Goal: Information Seeking & Learning: Learn about a topic

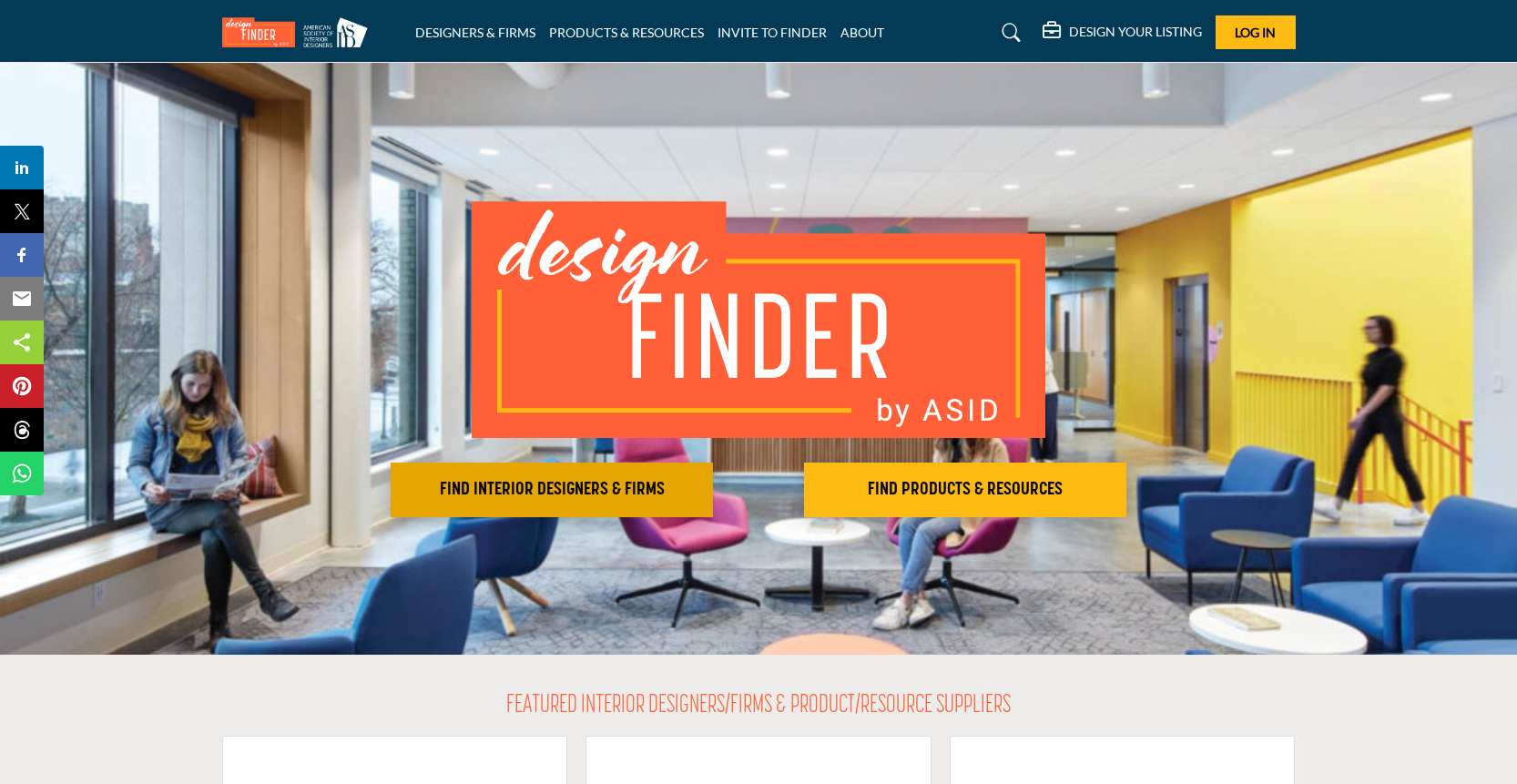
click at [580, 488] on h2 "FIND INTERIOR DESIGNERS & FIRMS" at bounding box center [551, 489] width 311 height 21
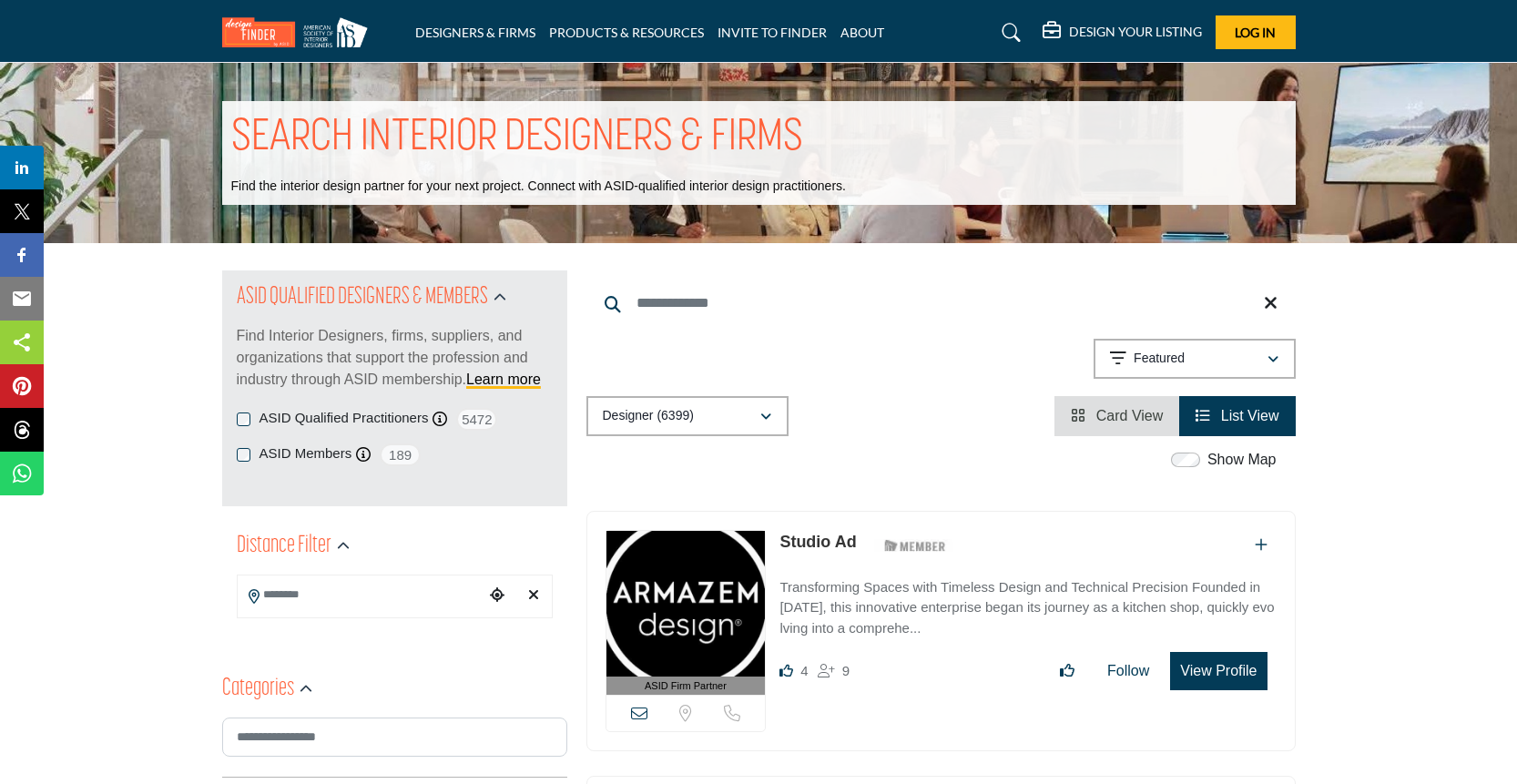
click at [434, 599] on input "Search Location" at bounding box center [360, 595] width 246 height 35
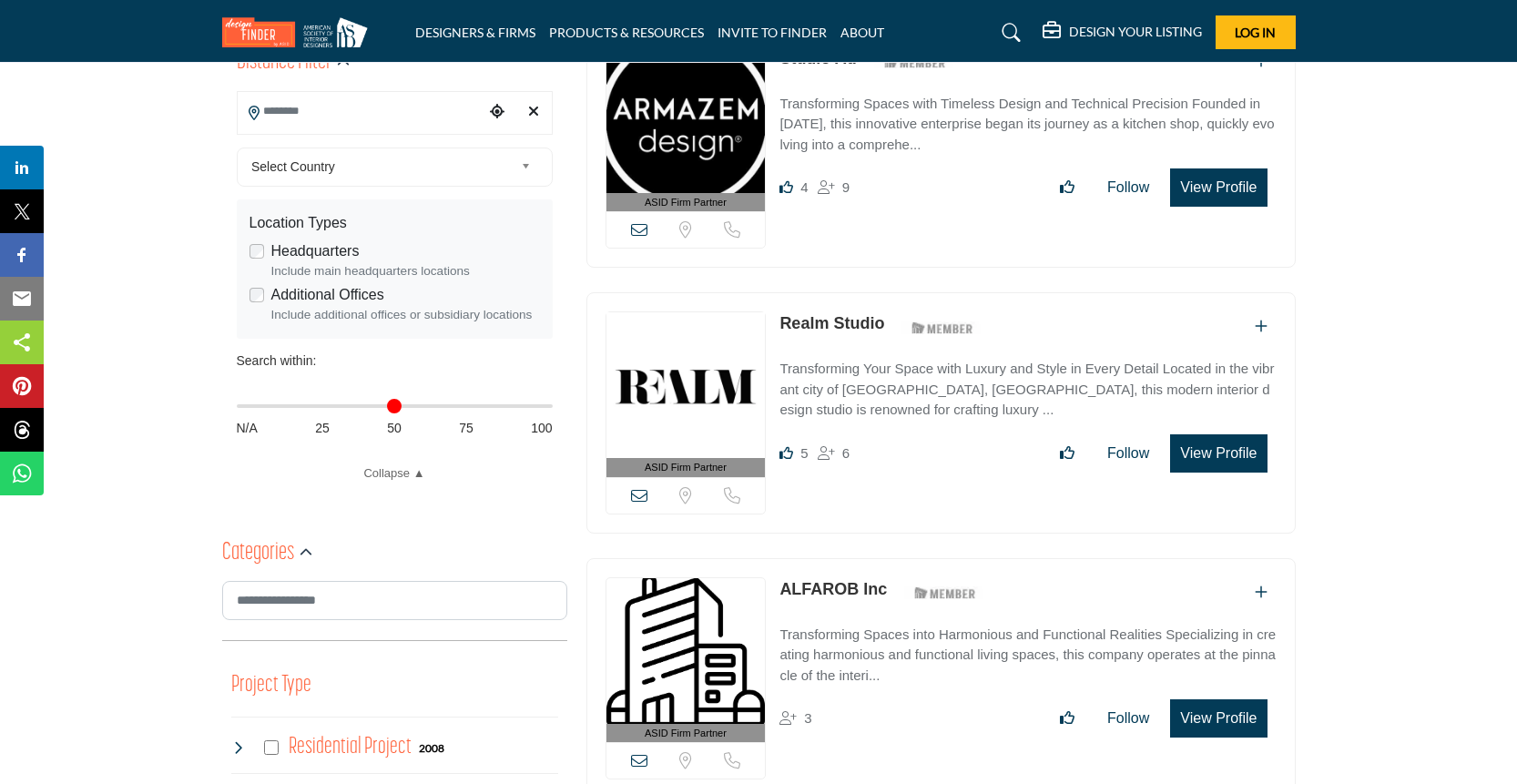
scroll to position [493, 0]
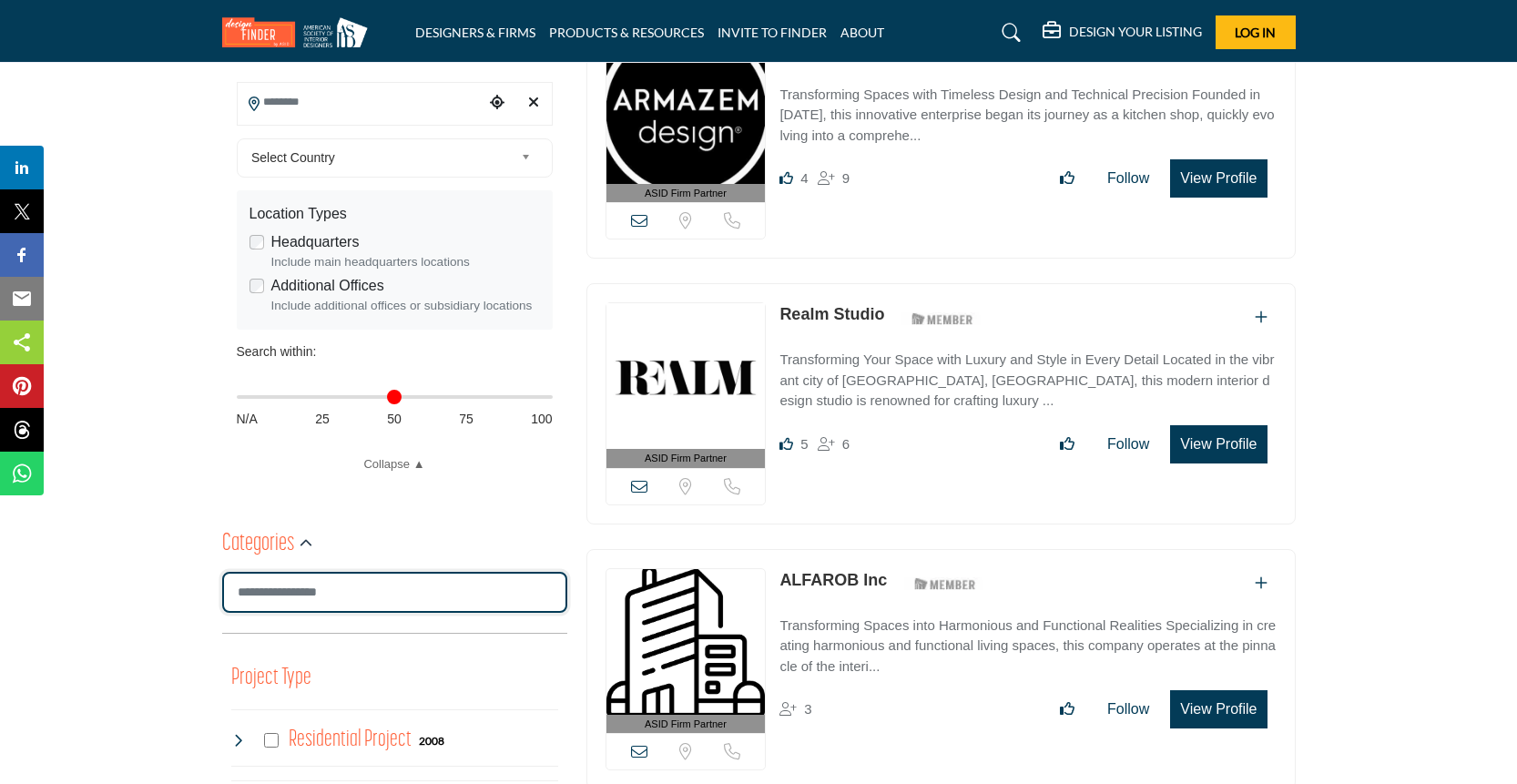
click at [327, 599] on input "Search Category" at bounding box center [395, 592] width 345 height 41
click at [361, 587] on input "Search Category" at bounding box center [395, 592] width 345 height 41
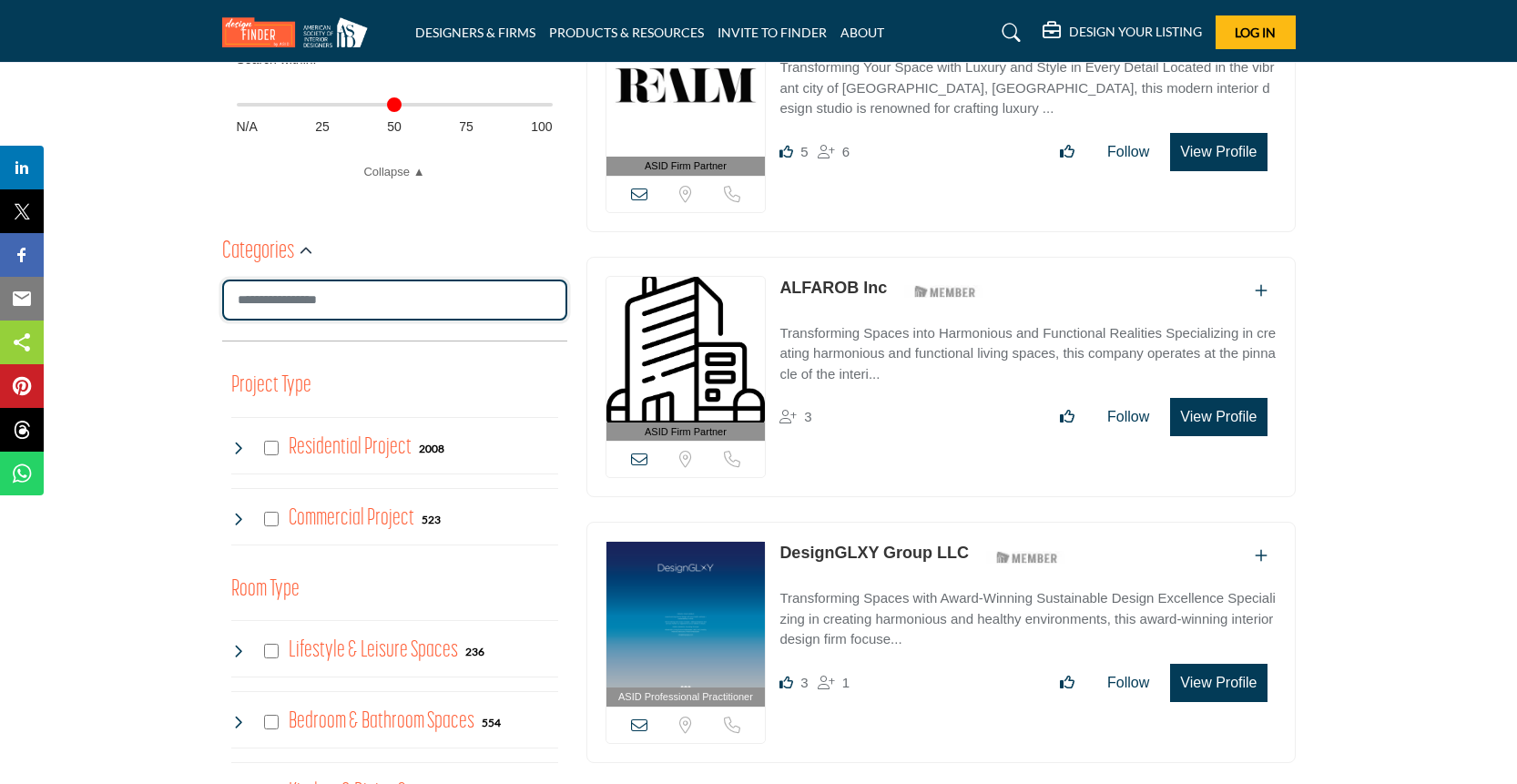
scroll to position [794, 0]
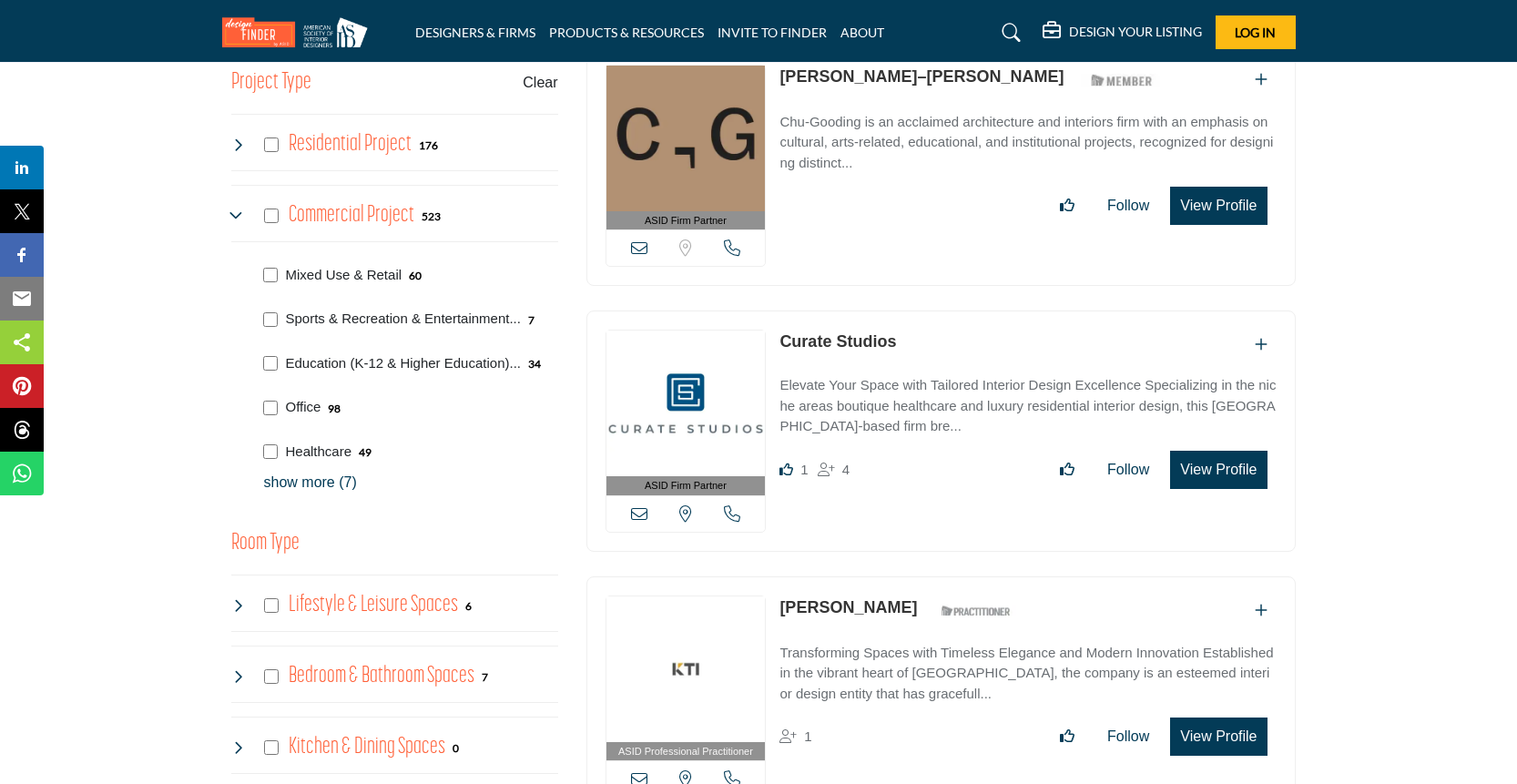
scroll to position [1102, 0]
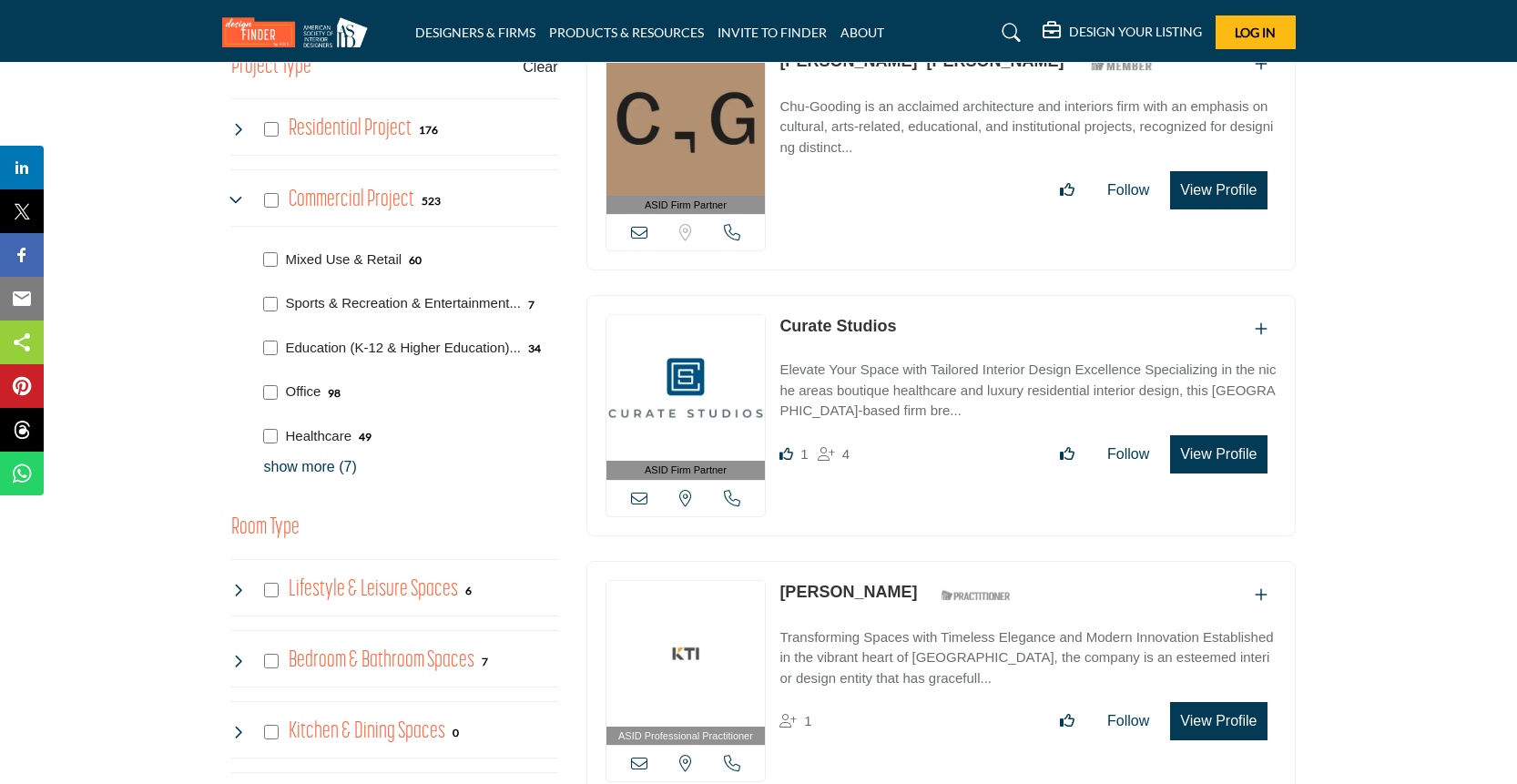
click at [325, 466] on p "show more (7)" at bounding box center [412, 466] width 294 height 21
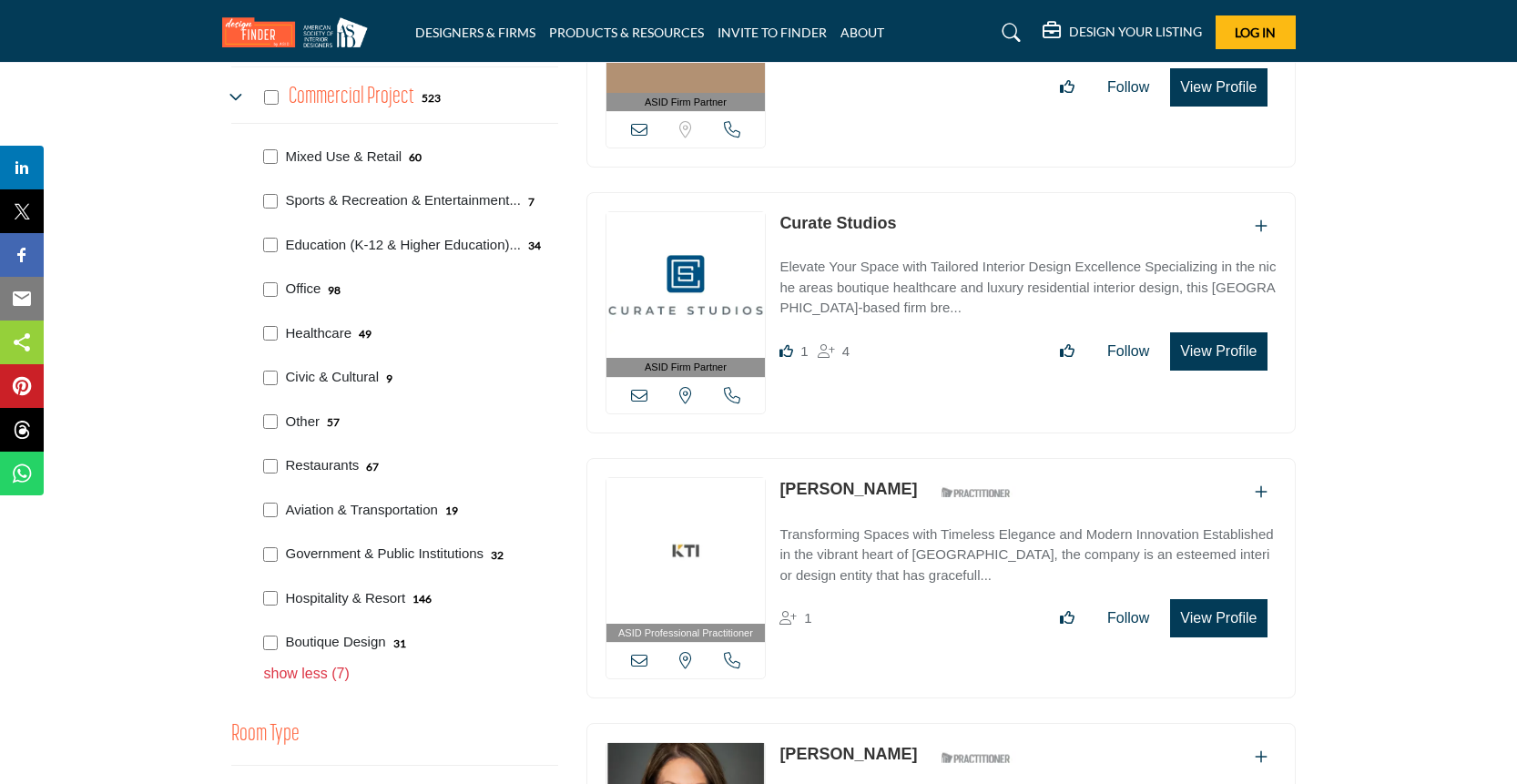
scroll to position [1217, 0]
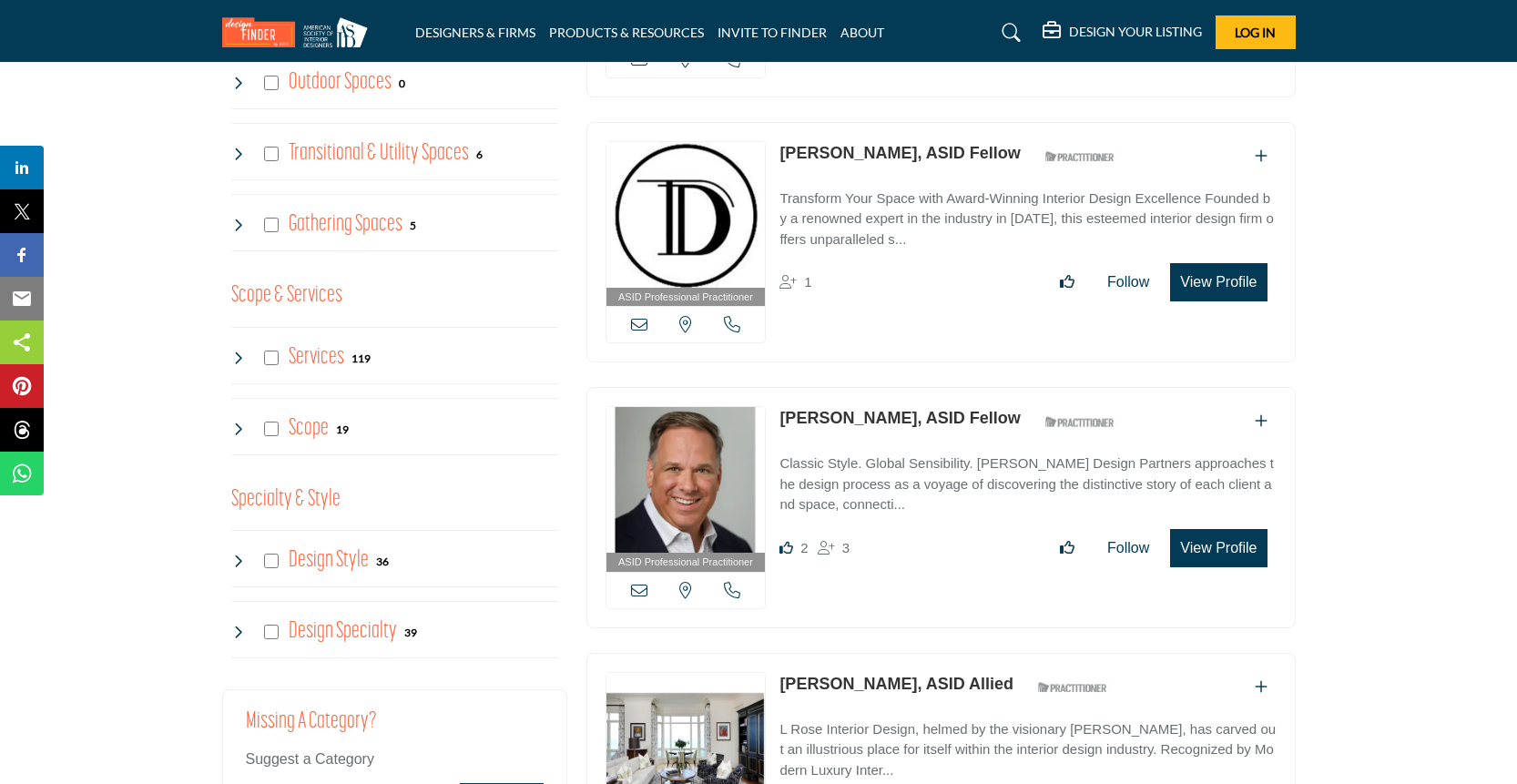
scroll to position [2133, 0]
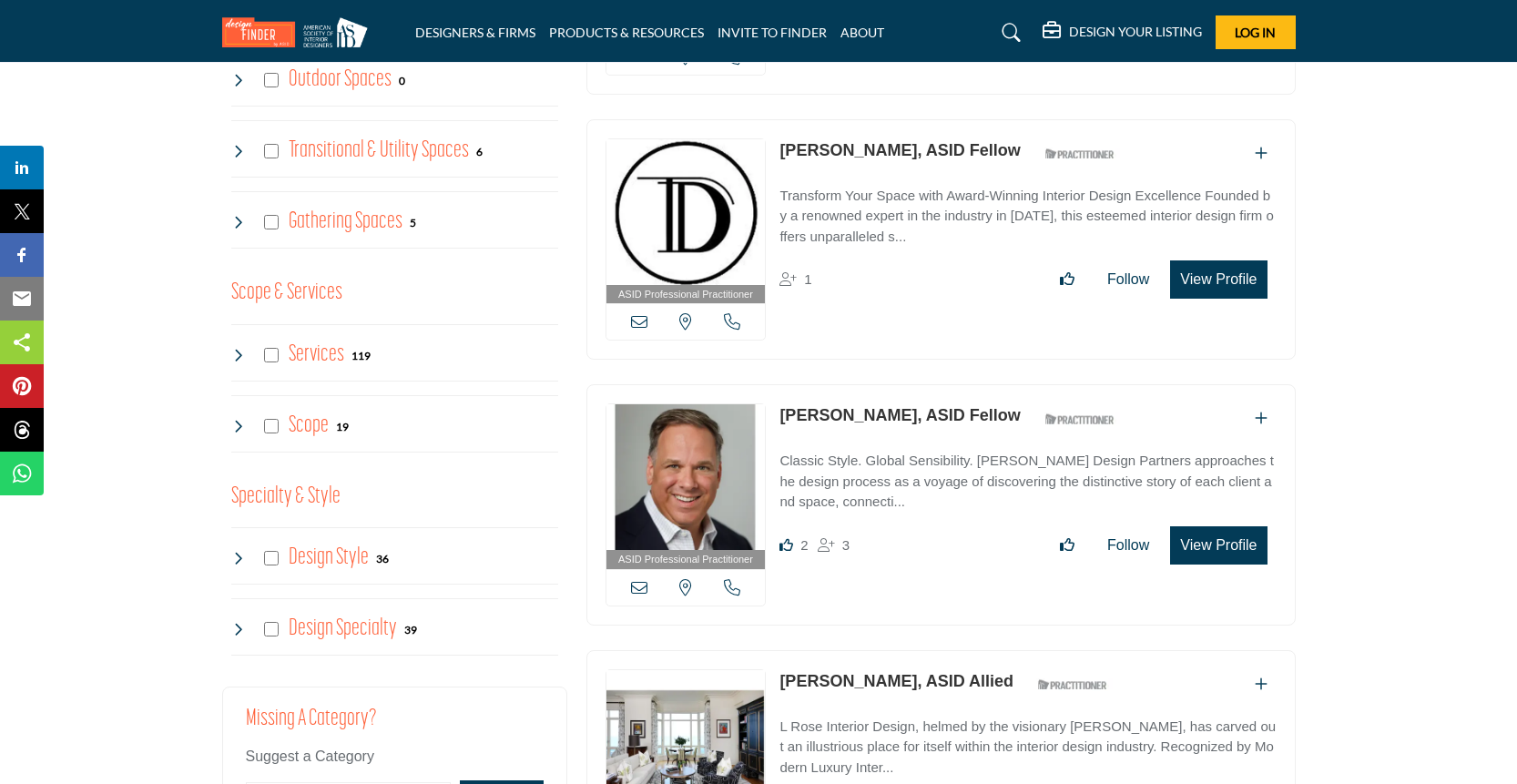
click at [237, 352] on icon at bounding box center [238, 356] width 15 height 15
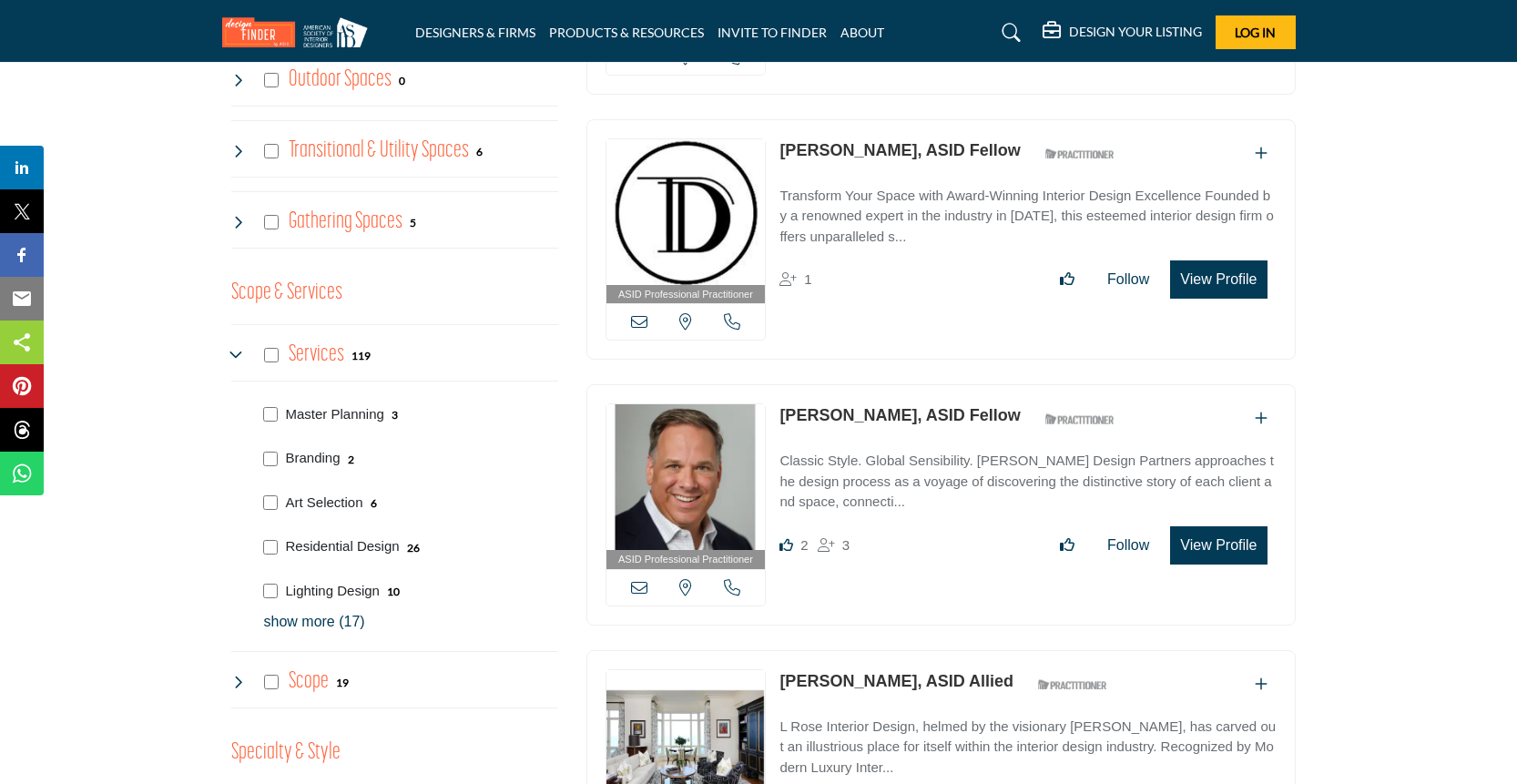
click at [320, 620] on p "show more (17)" at bounding box center [412, 621] width 294 height 21
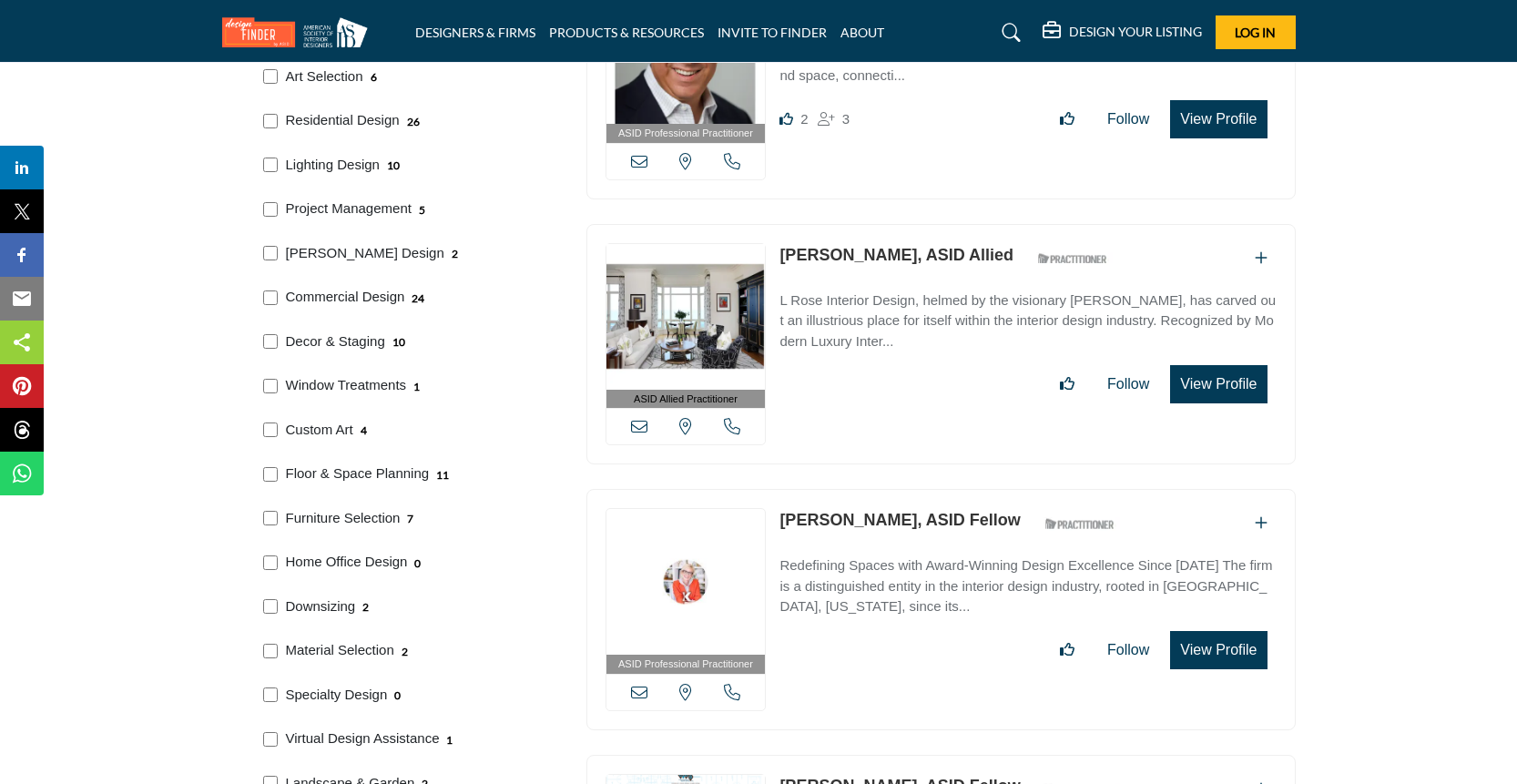
scroll to position [2562, 0]
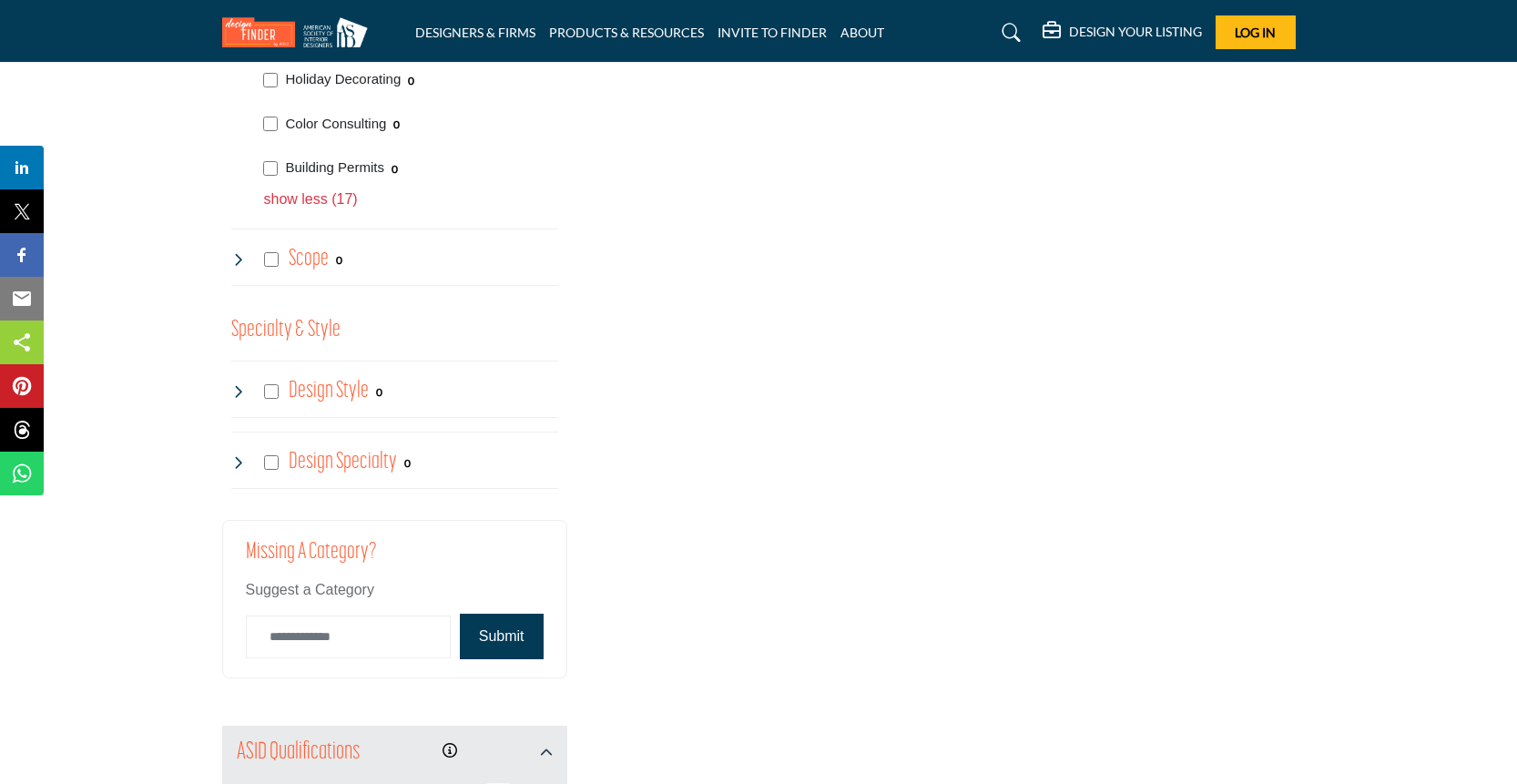
scroll to position [3324, 0]
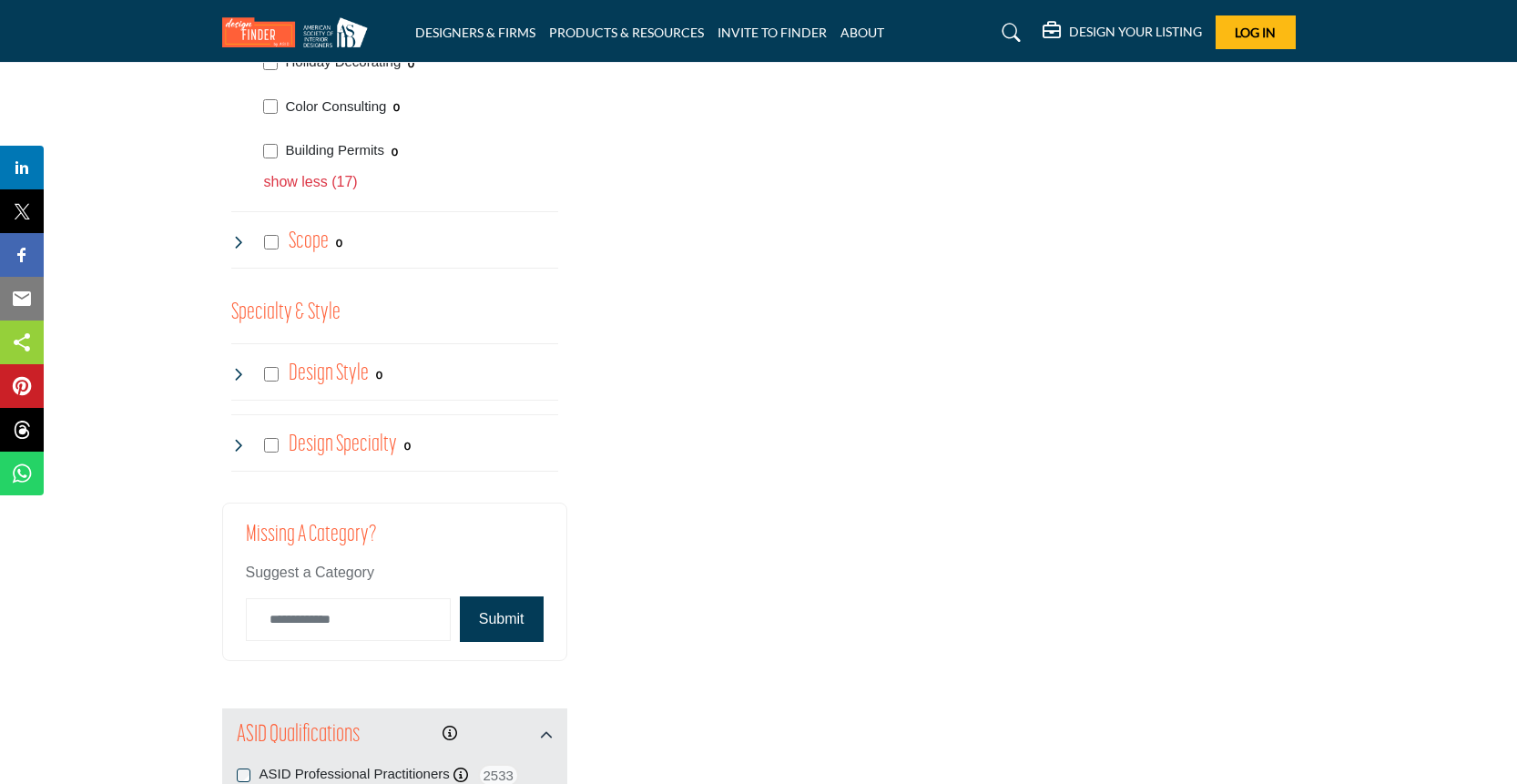
click at [238, 241] on icon at bounding box center [238, 242] width 15 height 15
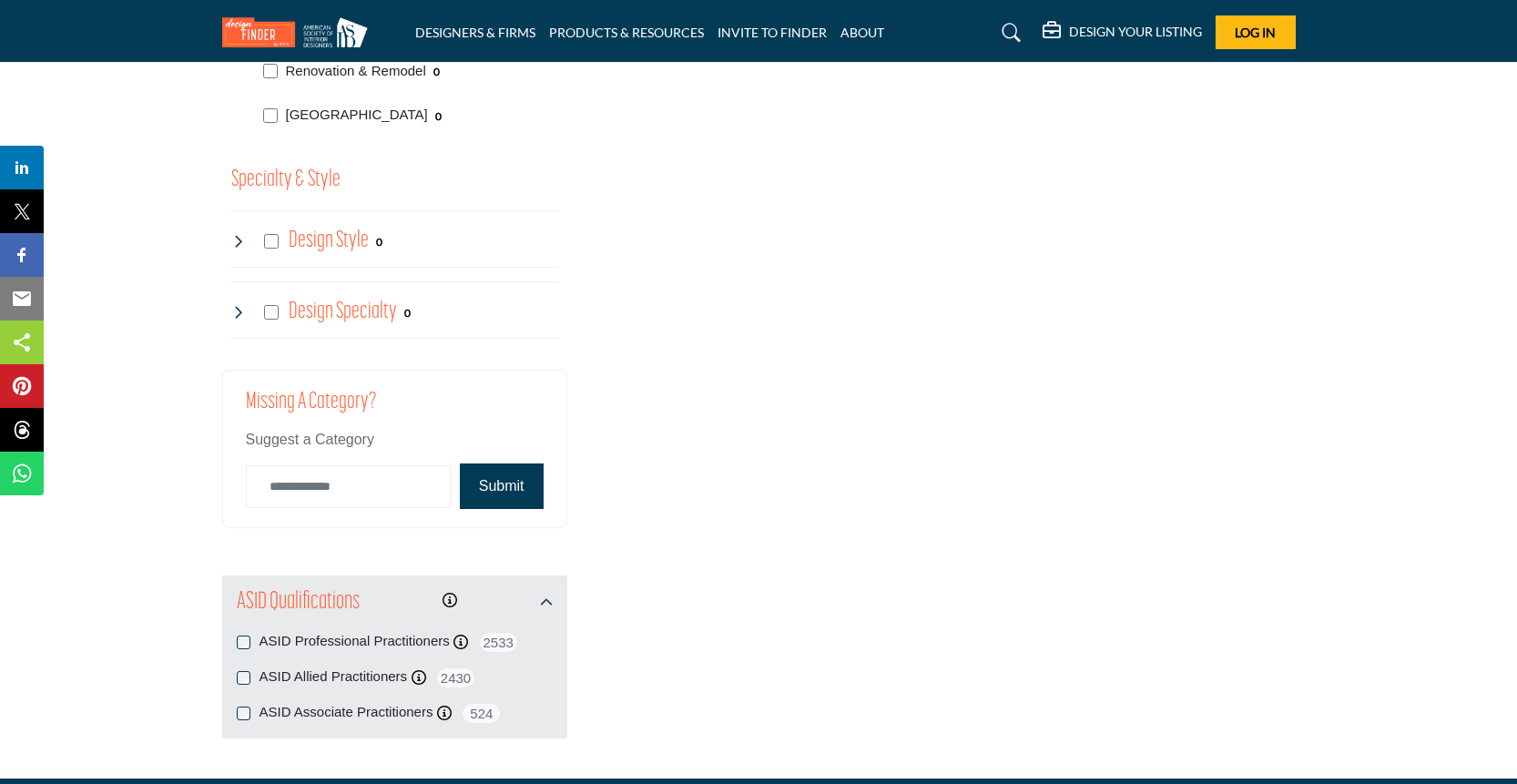
scroll to position [3556, 0]
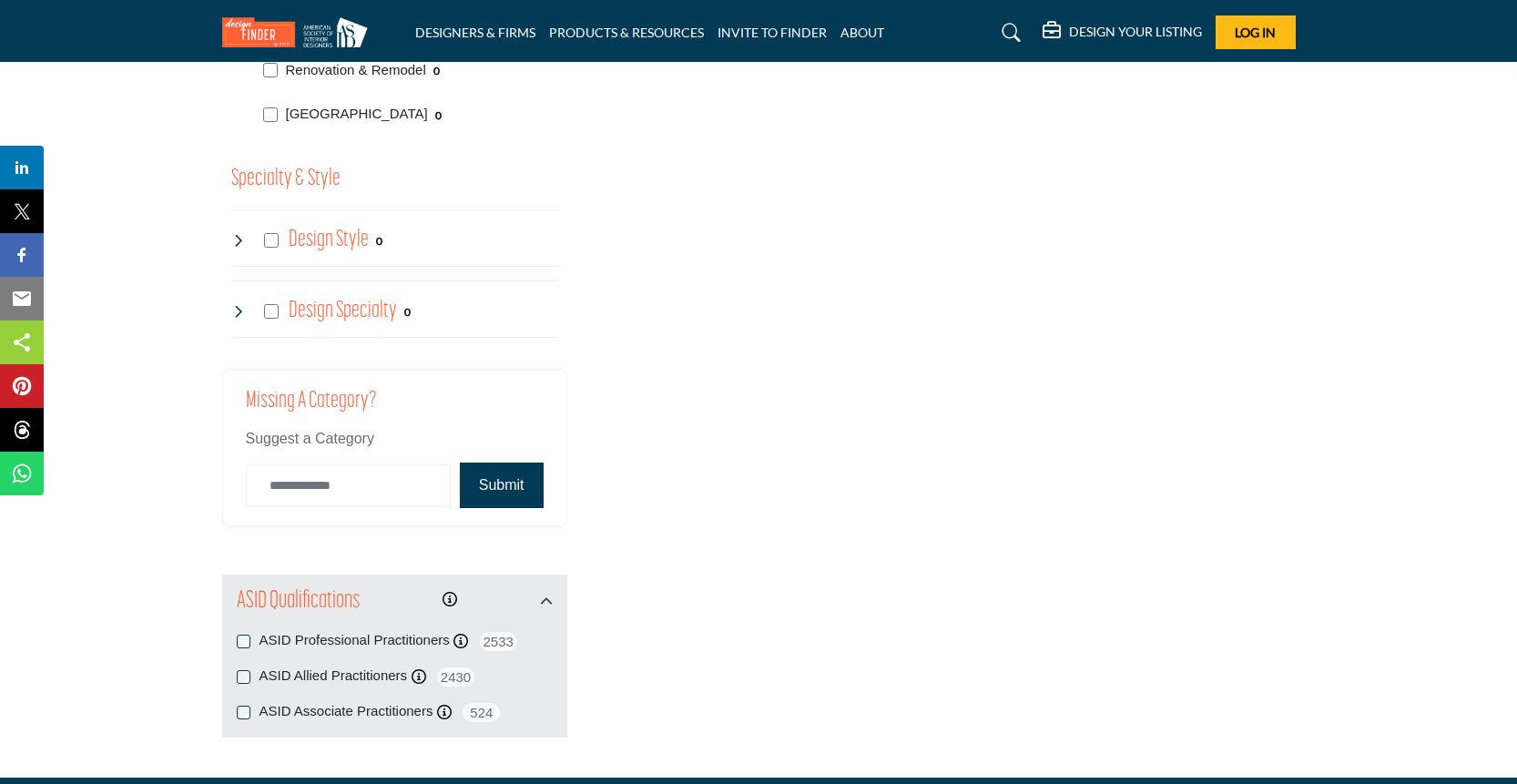
click at [237, 236] on icon at bounding box center [238, 240] width 15 height 15
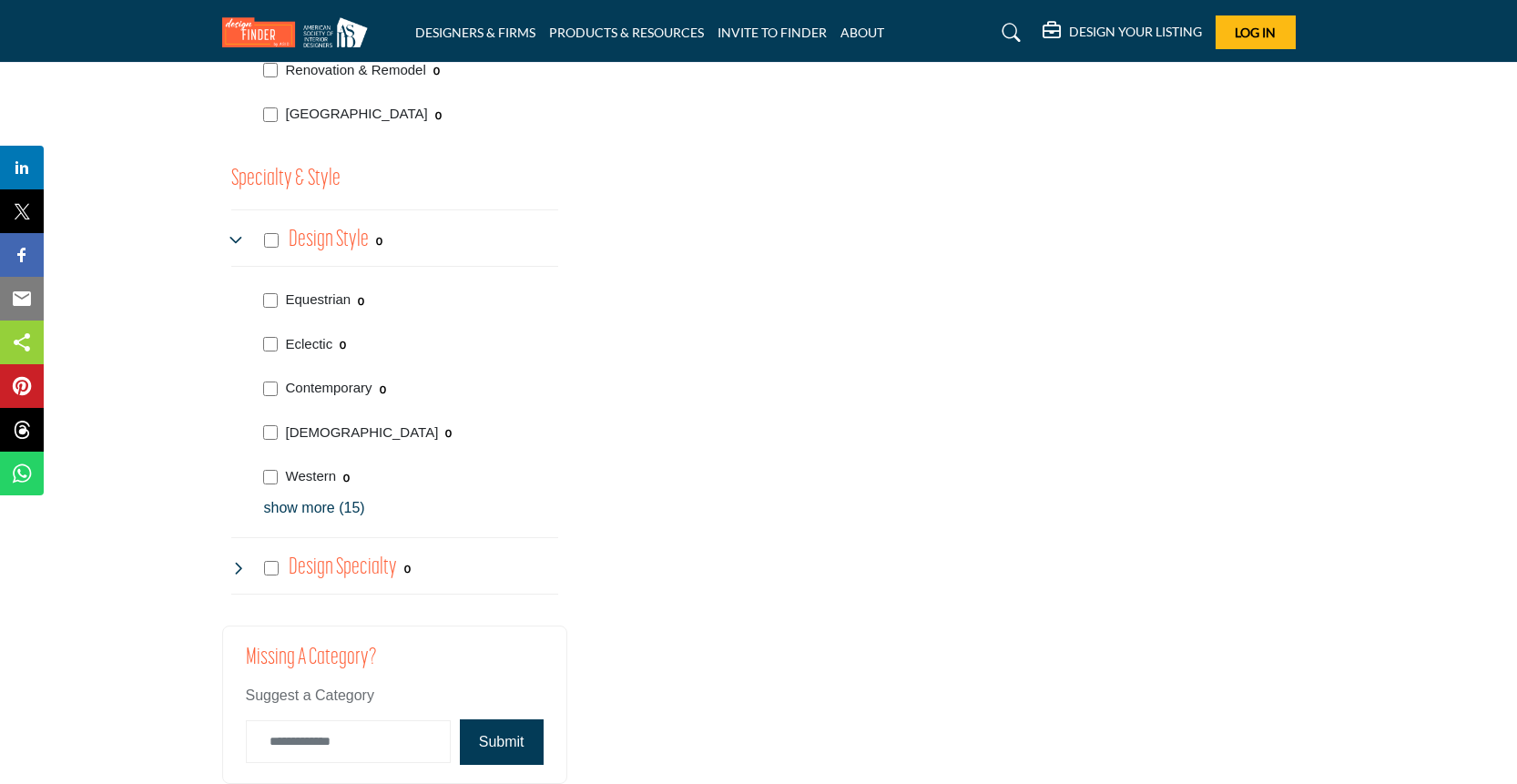
click at [237, 236] on icon at bounding box center [238, 240] width 15 height 15
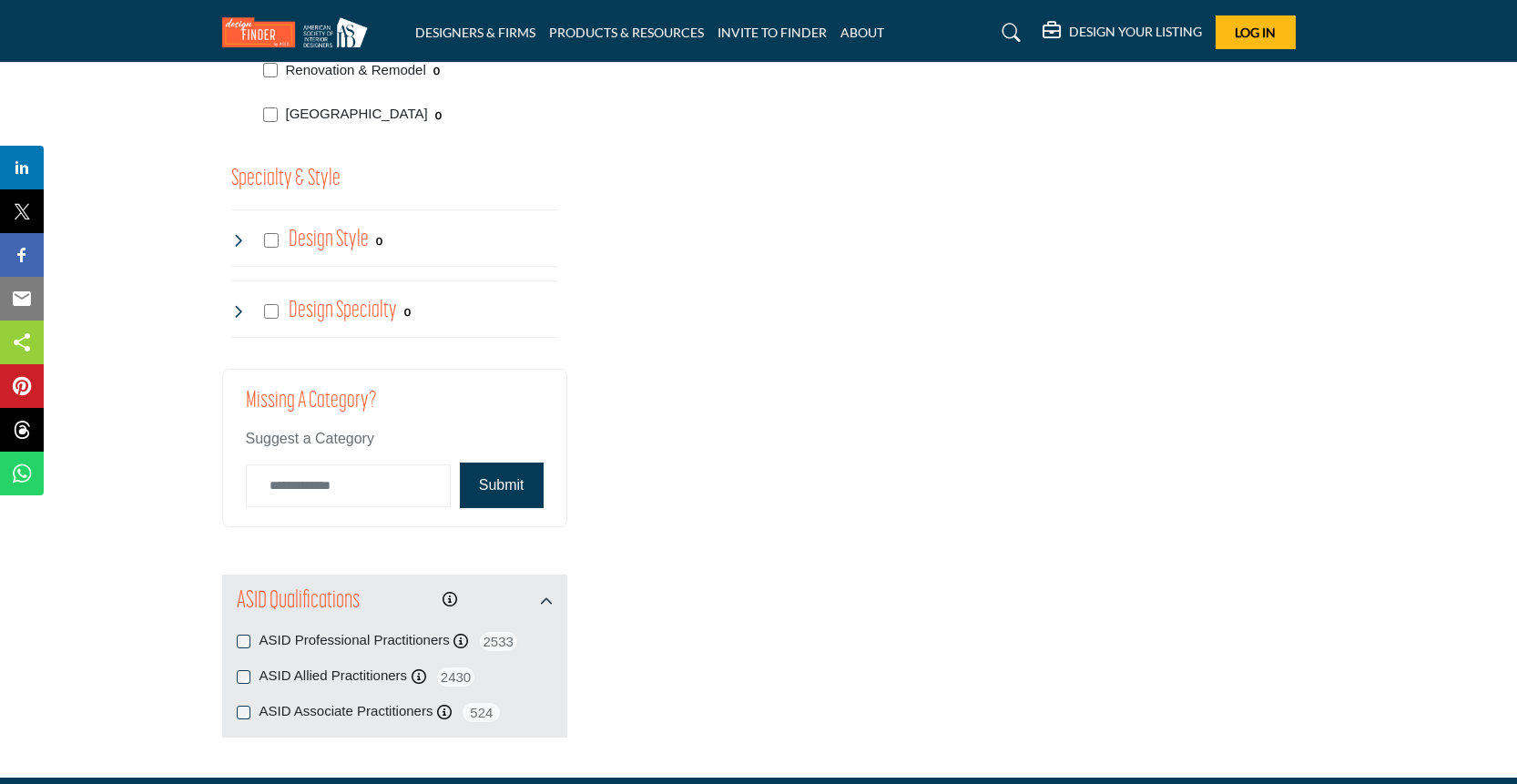
click at [237, 309] on icon at bounding box center [238, 312] width 15 height 15
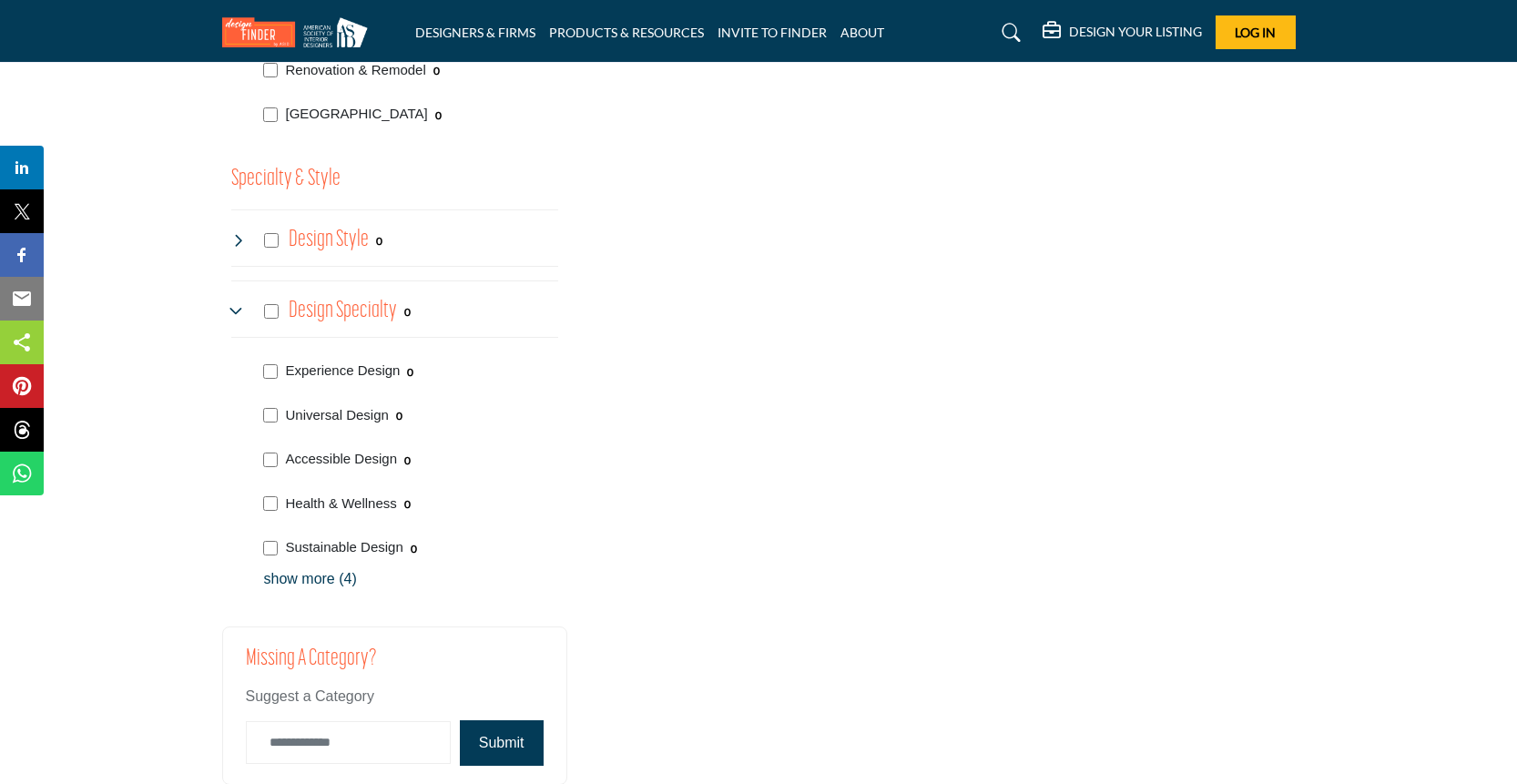
click at [315, 579] on p "show more (4)" at bounding box center [412, 578] width 294 height 21
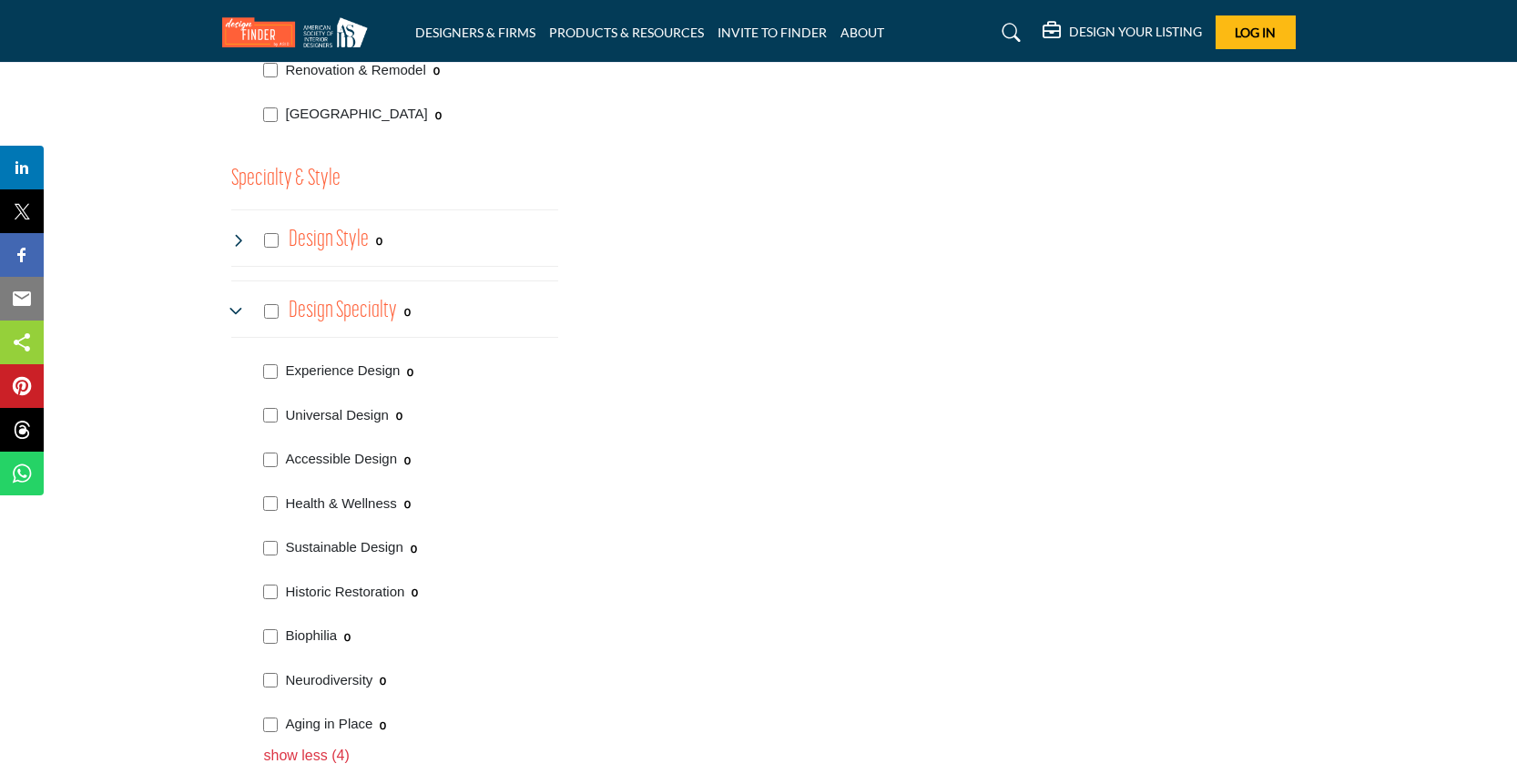
click at [235, 304] on icon at bounding box center [238, 312] width 15 height 15
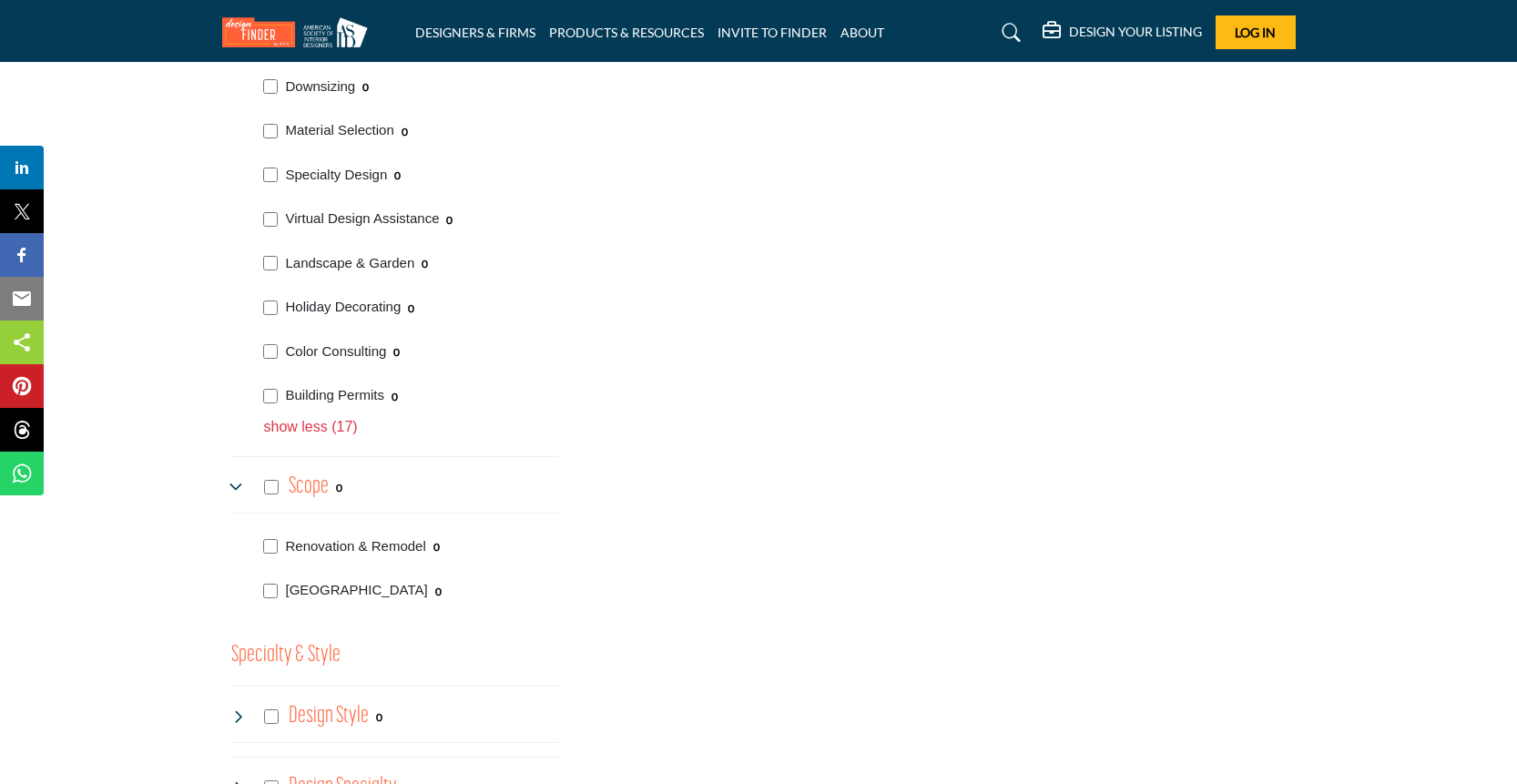
scroll to position [3077, 0]
click at [236, 484] on icon at bounding box center [238, 489] width 15 height 15
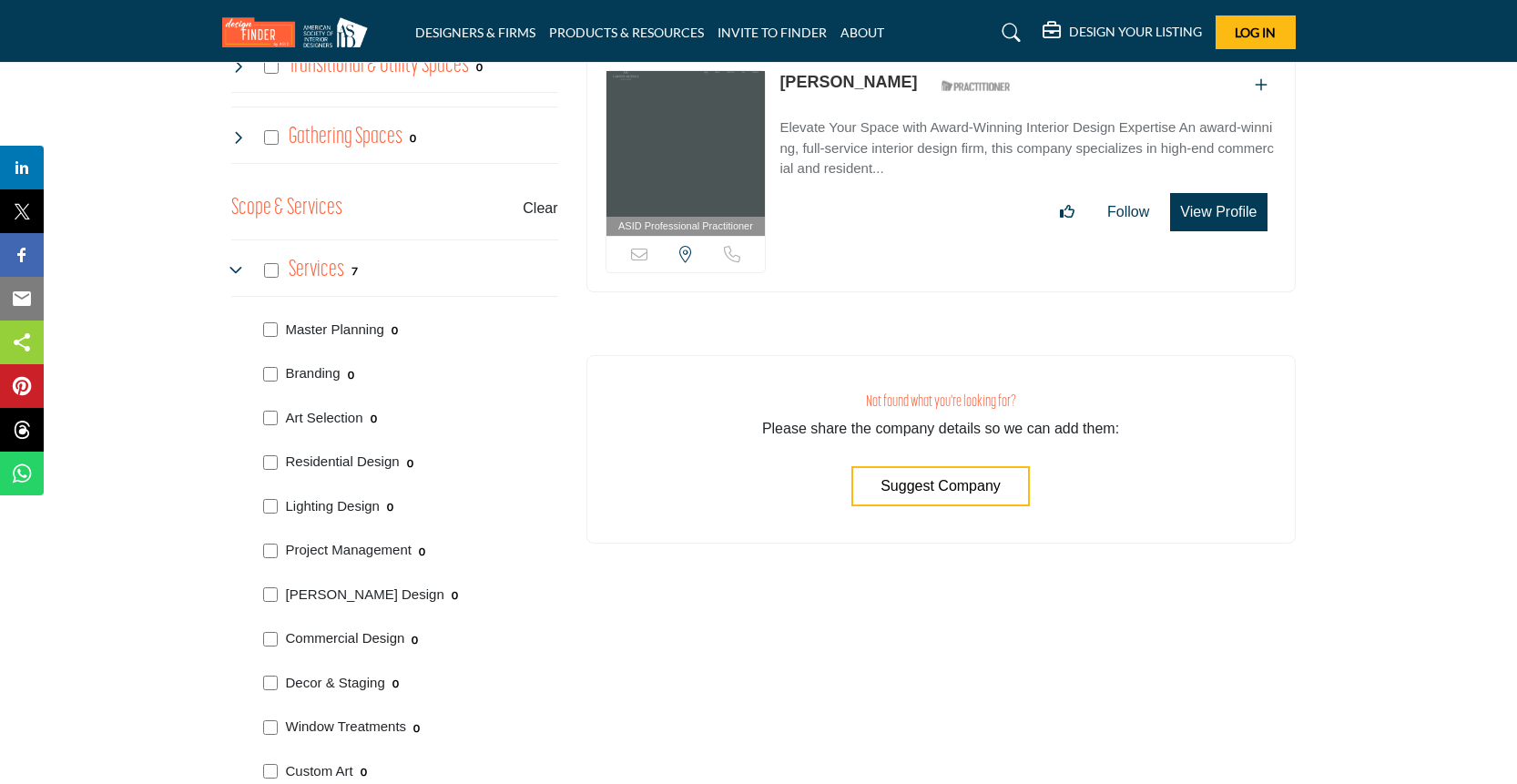
scroll to position [2212, 0]
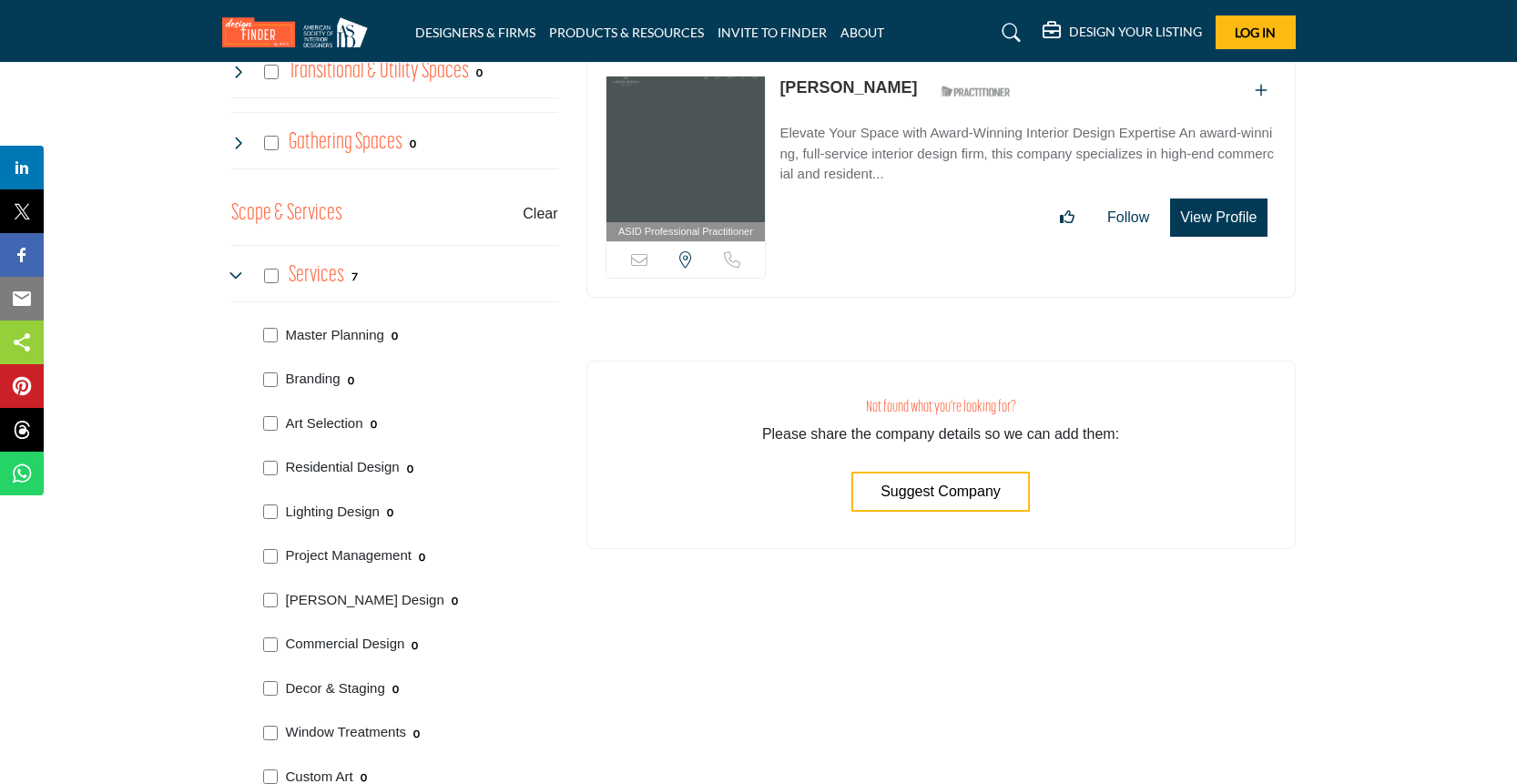
click at [231, 272] on icon at bounding box center [238, 276] width 15 height 15
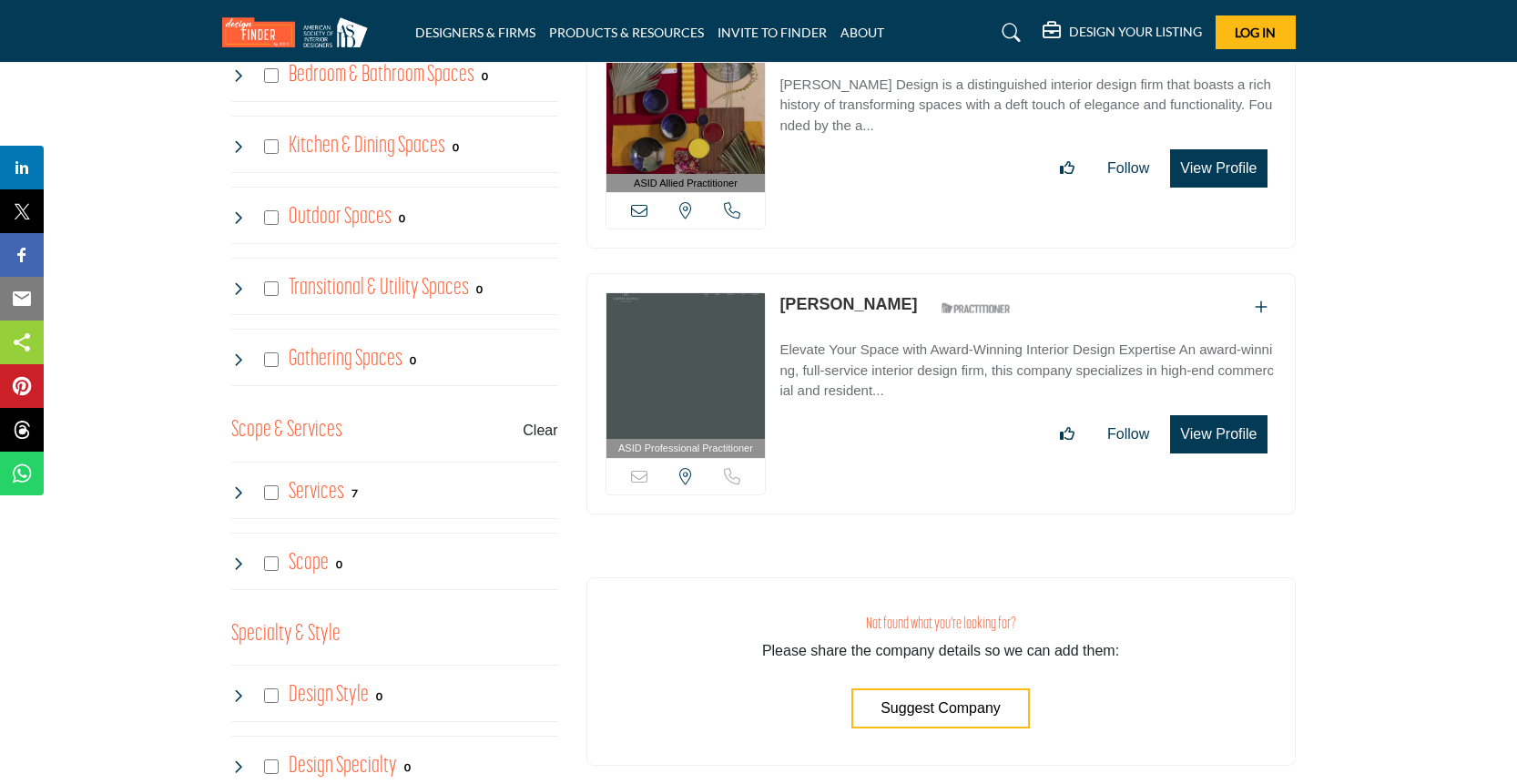
scroll to position [1987, 0]
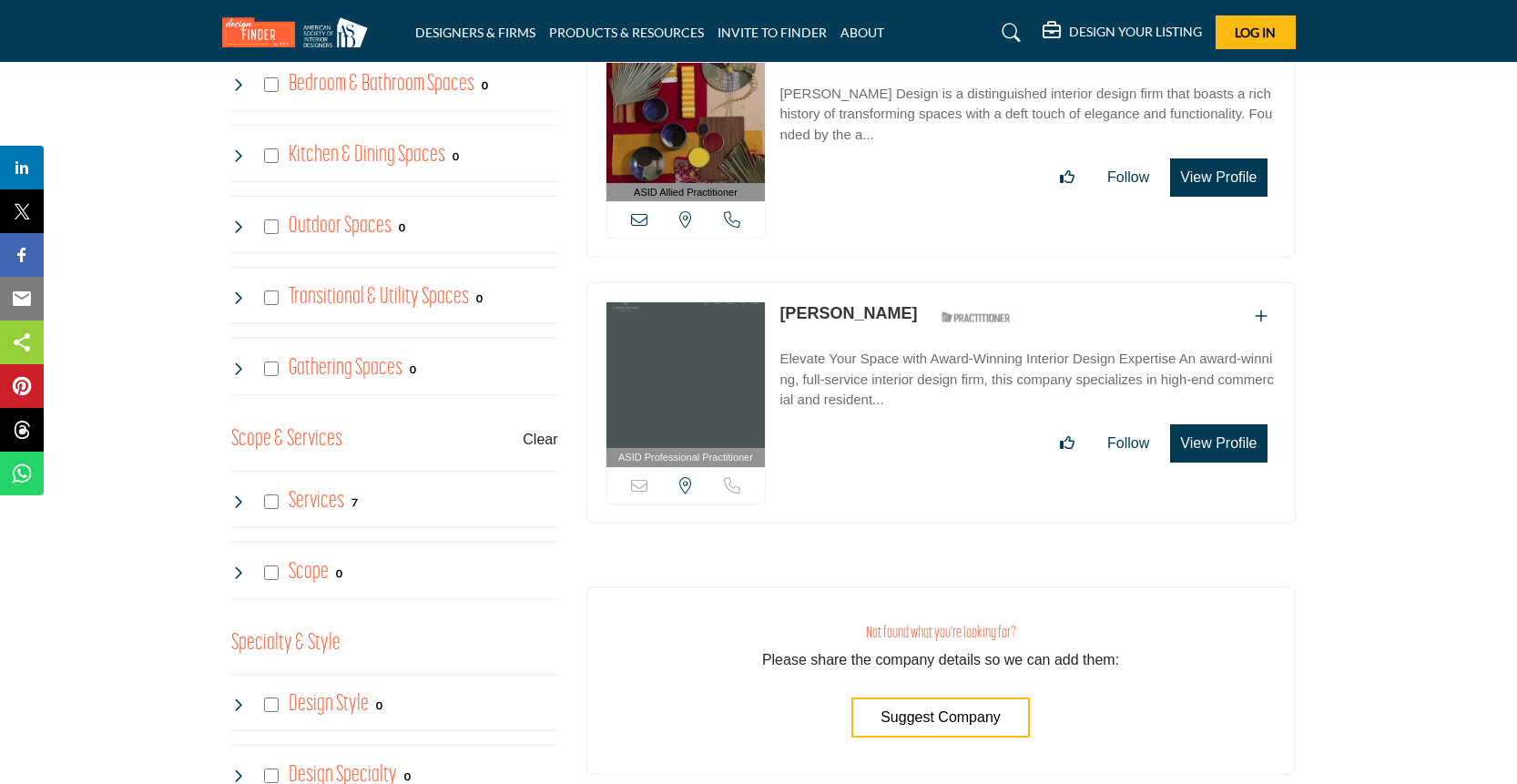
click at [238, 363] on icon at bounding box center [238, 369] width 15 height 15
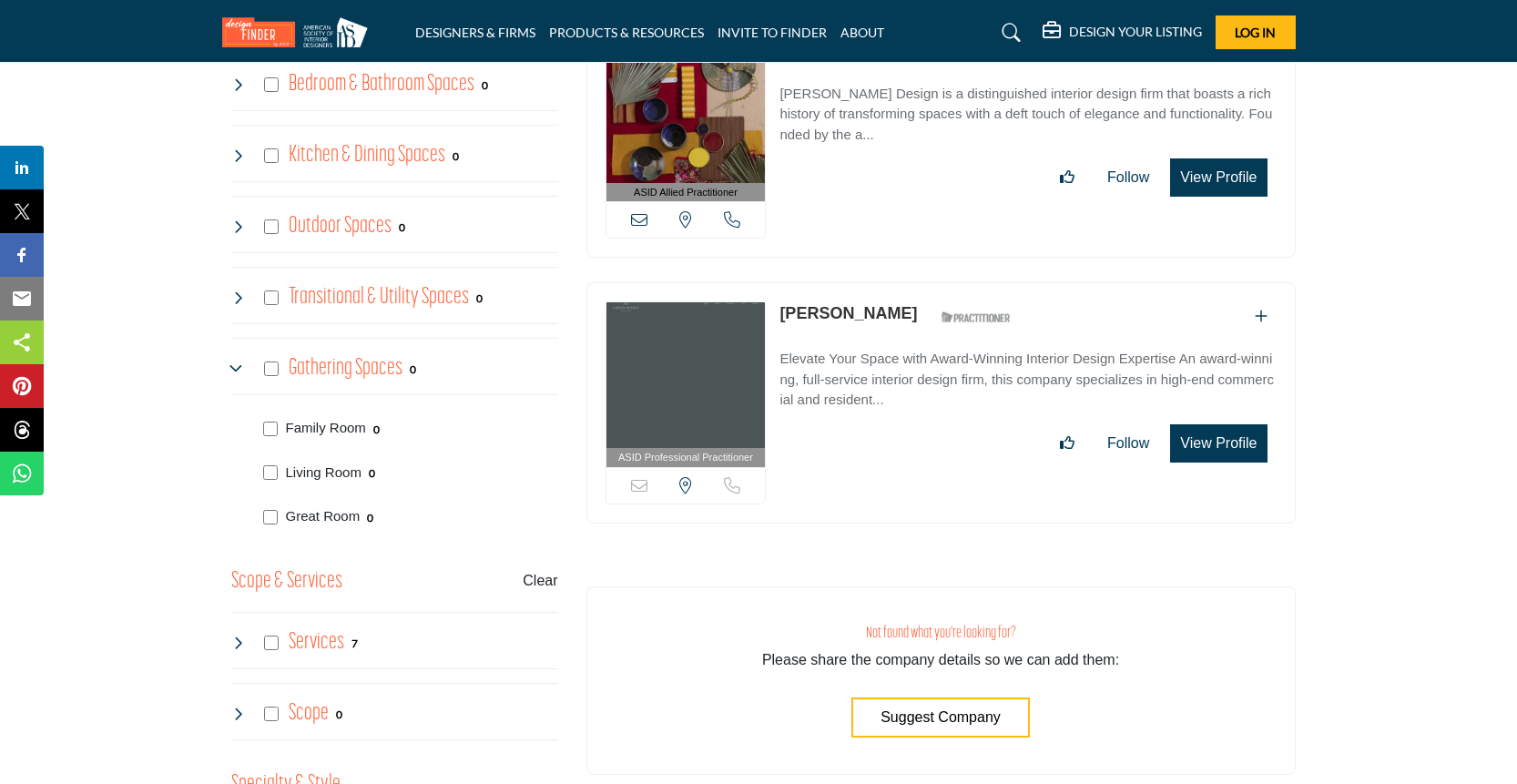
click at [238, 363] on icon at bounding box center [238, 369] width 15 height 15
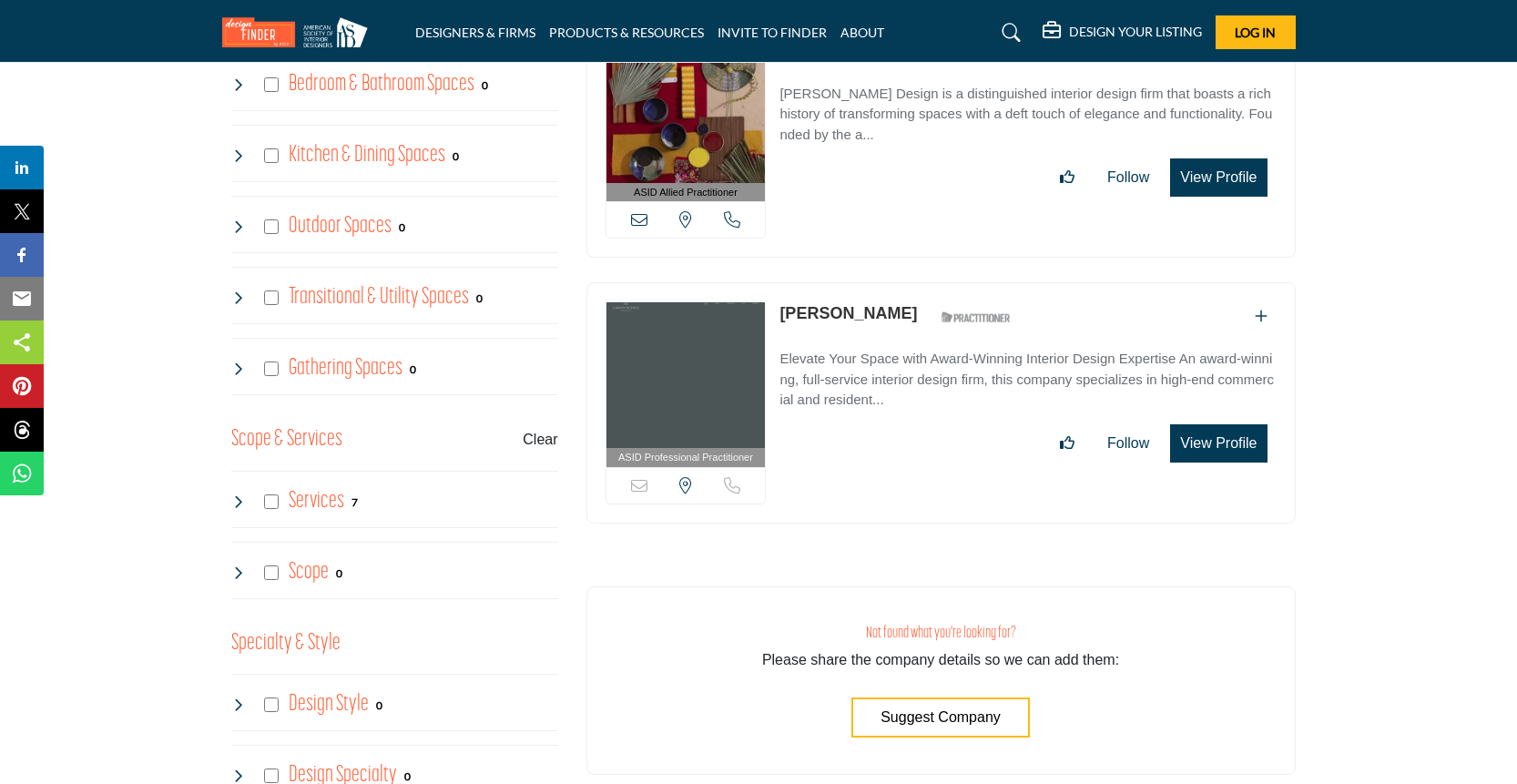
click at [235, 293] on icon at bounding box center [238, 298] width 15 height 15
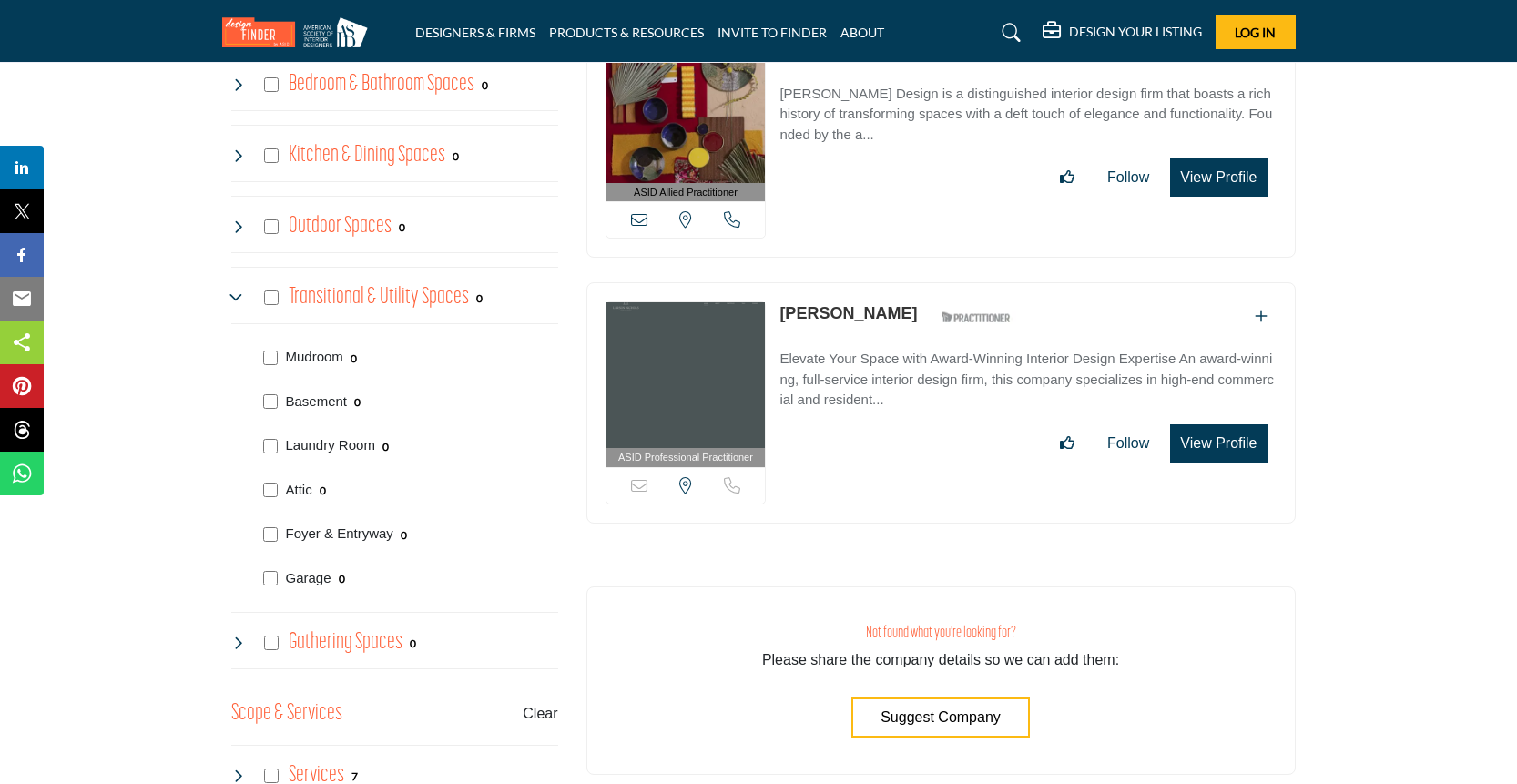
click at [235, 293] on icon at bounding box center [238, 298] width 15 height 15
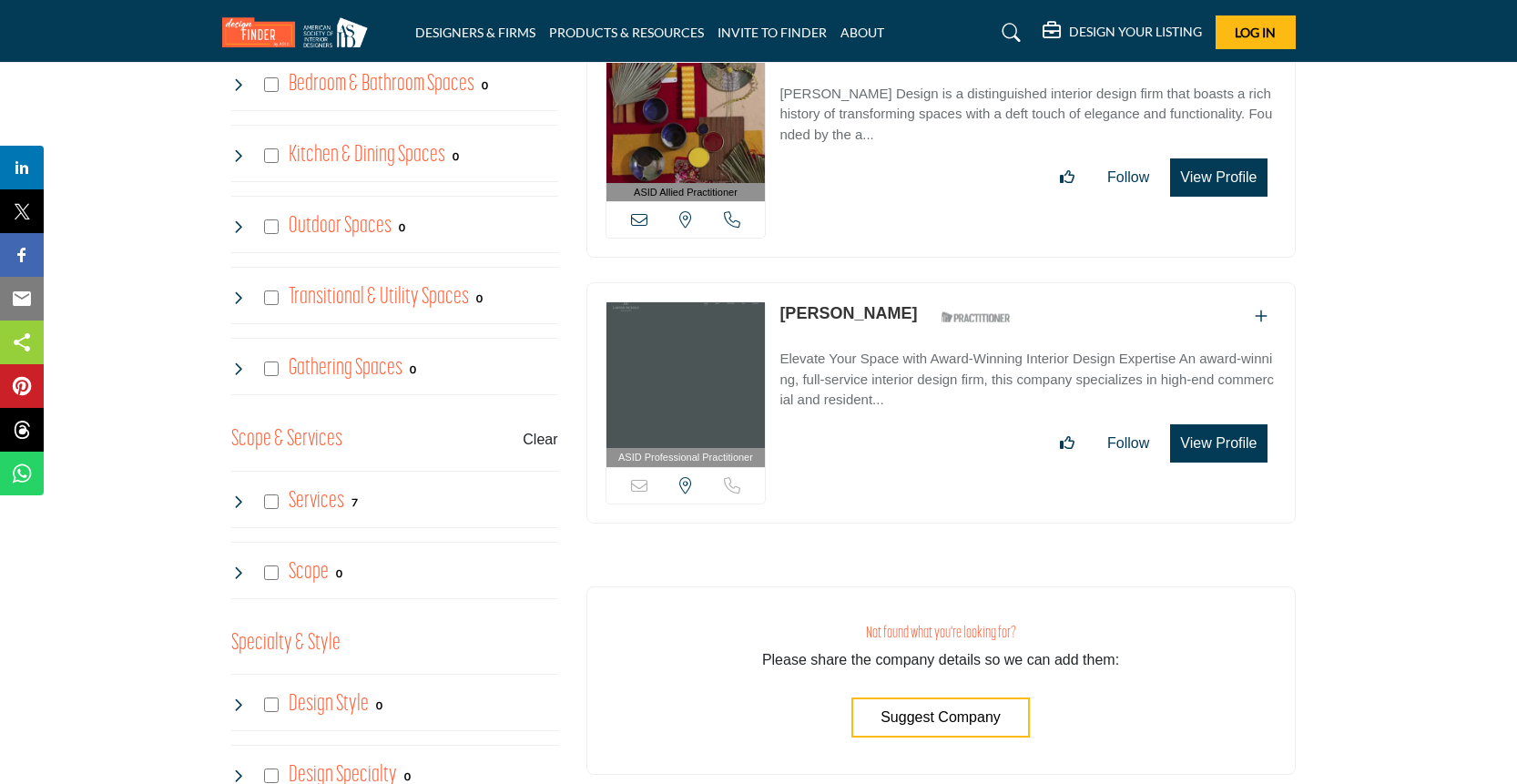
click at [238, 225] on icon at bounding box center [238, 227] width 15 height 15
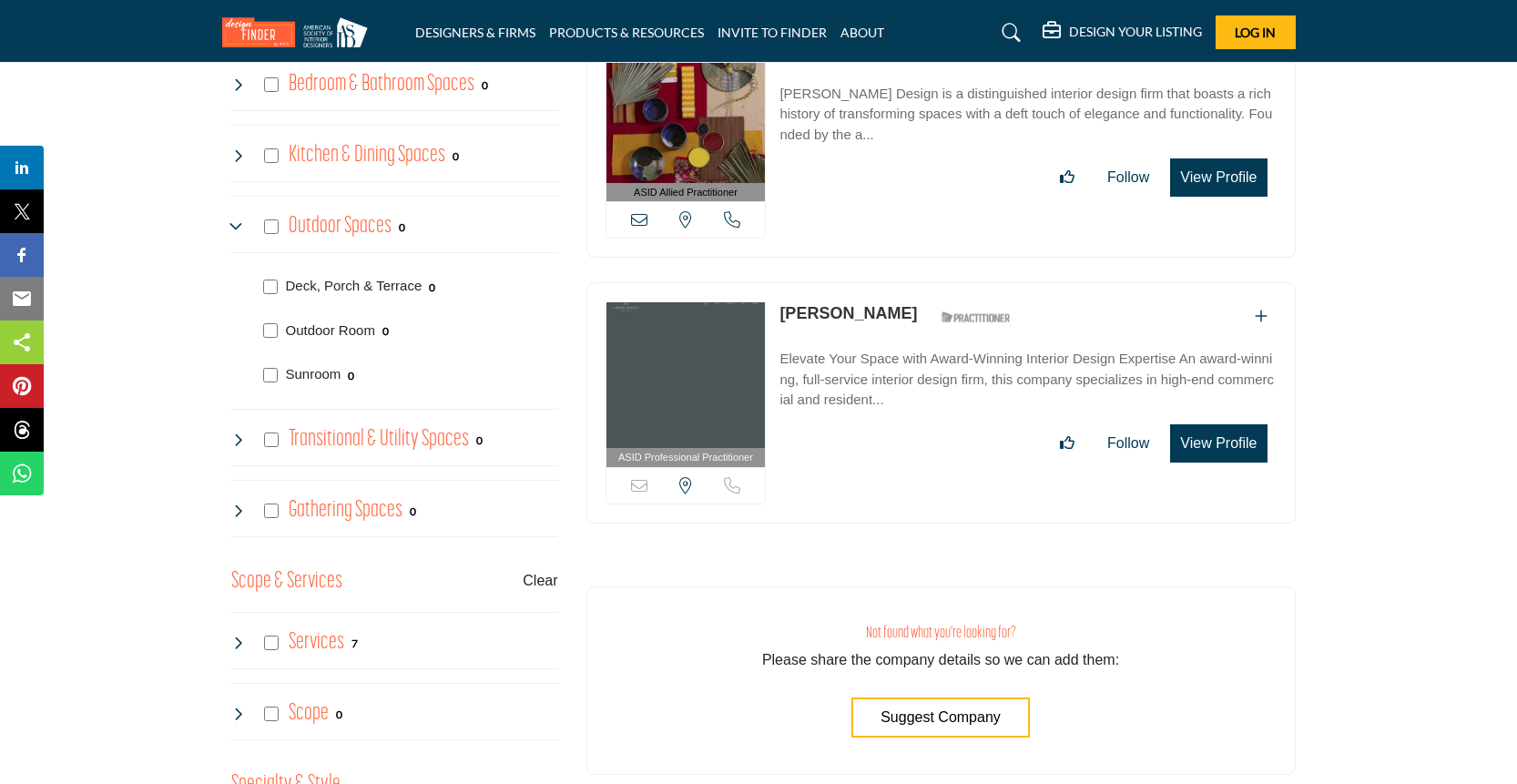
click at [238, 225] on icon at bounding box center [238, 227] width 15 height 15
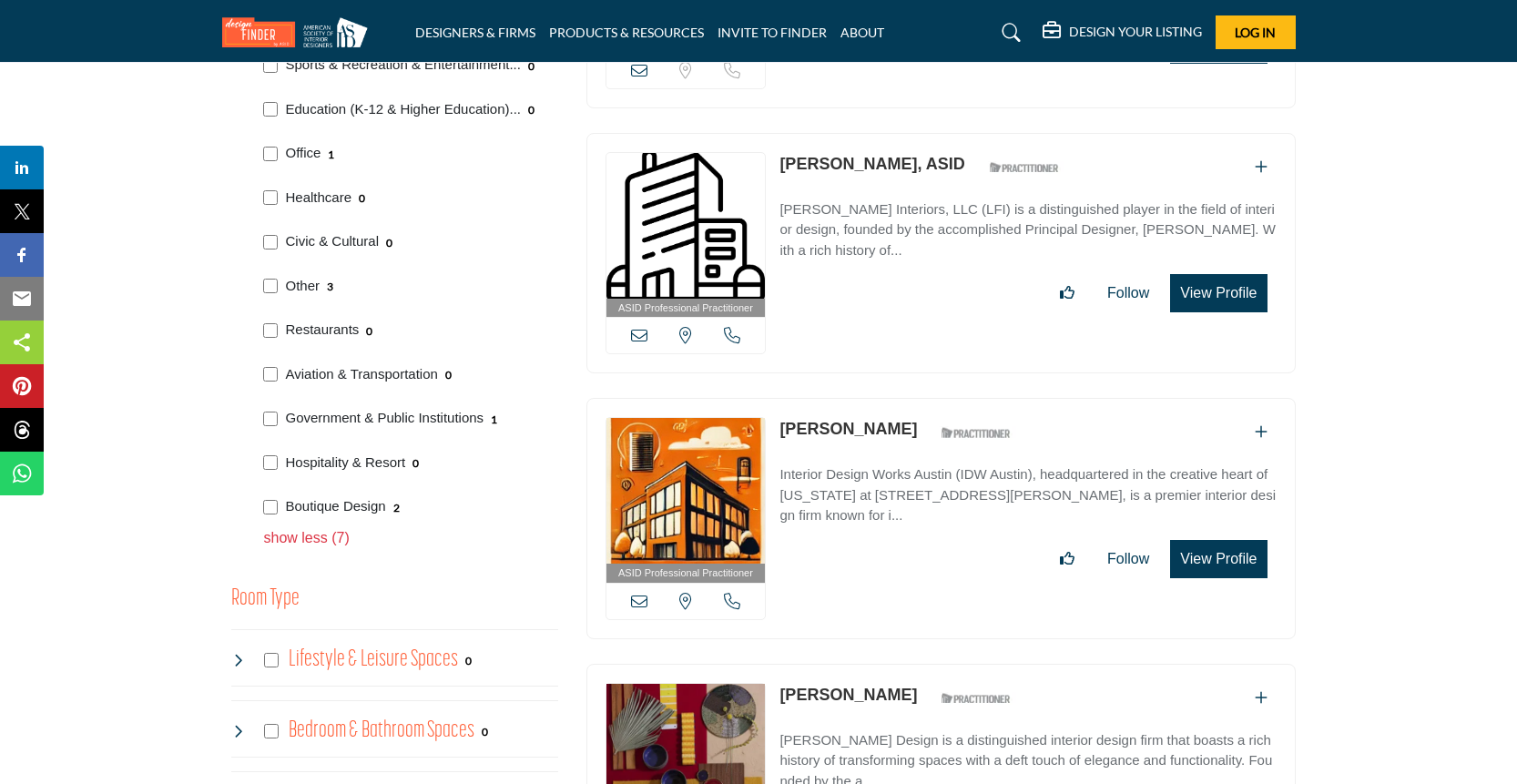
scroll to position [1340, 0]
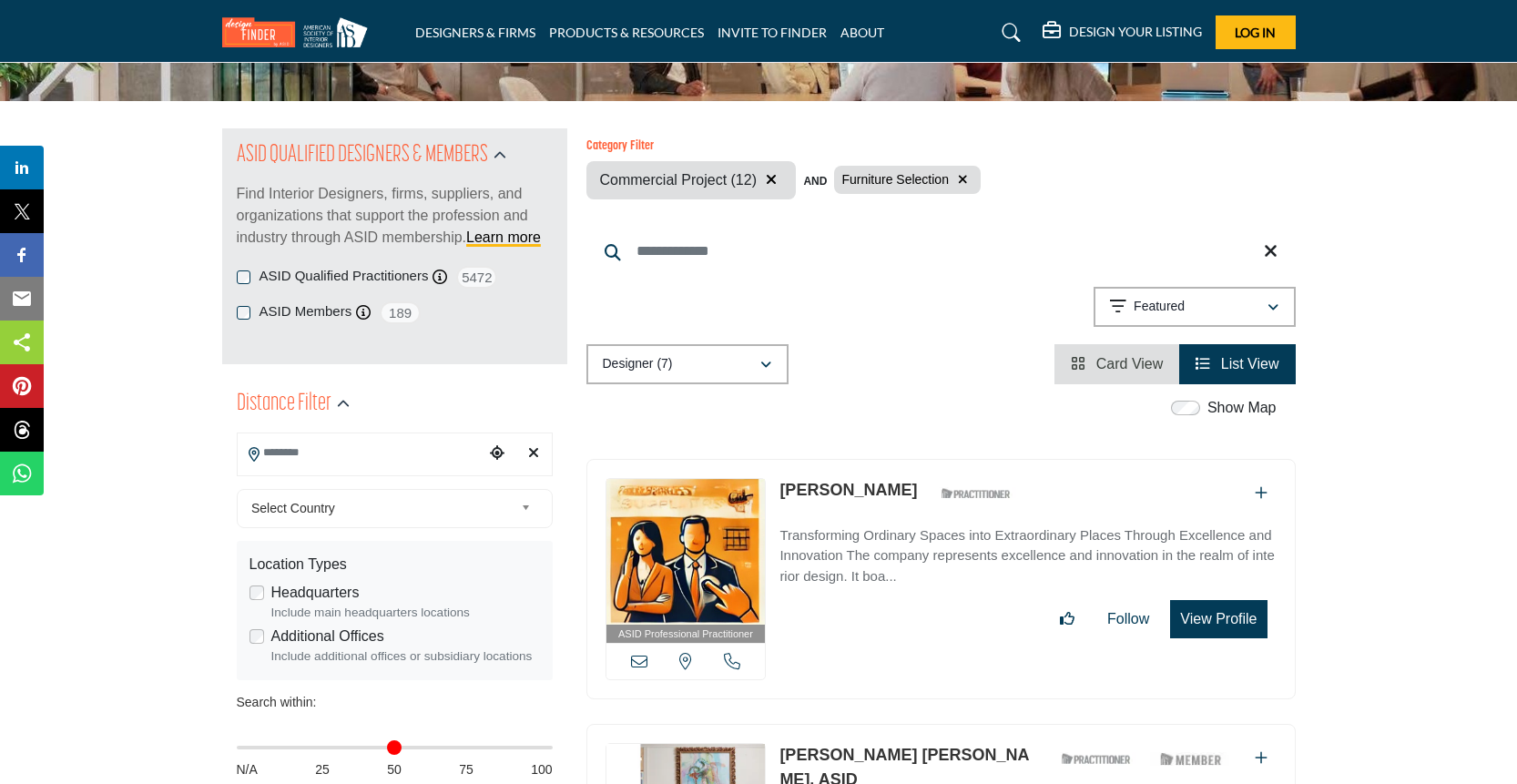
scroll to position [193, 0]
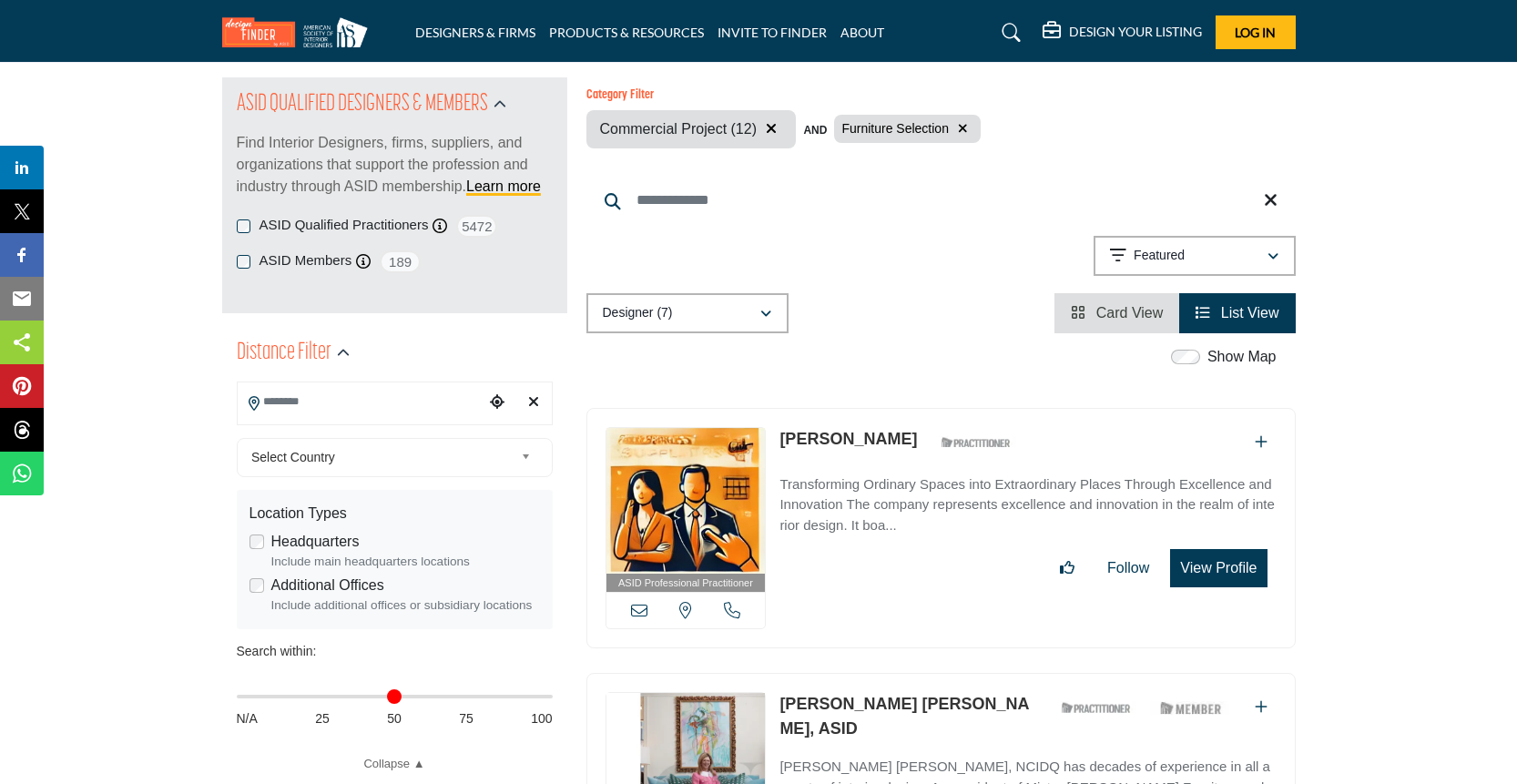
click at [290, 401] on input "Search Location" at bounding box center [360, 402] width 246 height 35
click at [307, 457] on span "Select Country" at bounding box center [383, 456] width 263 height 21
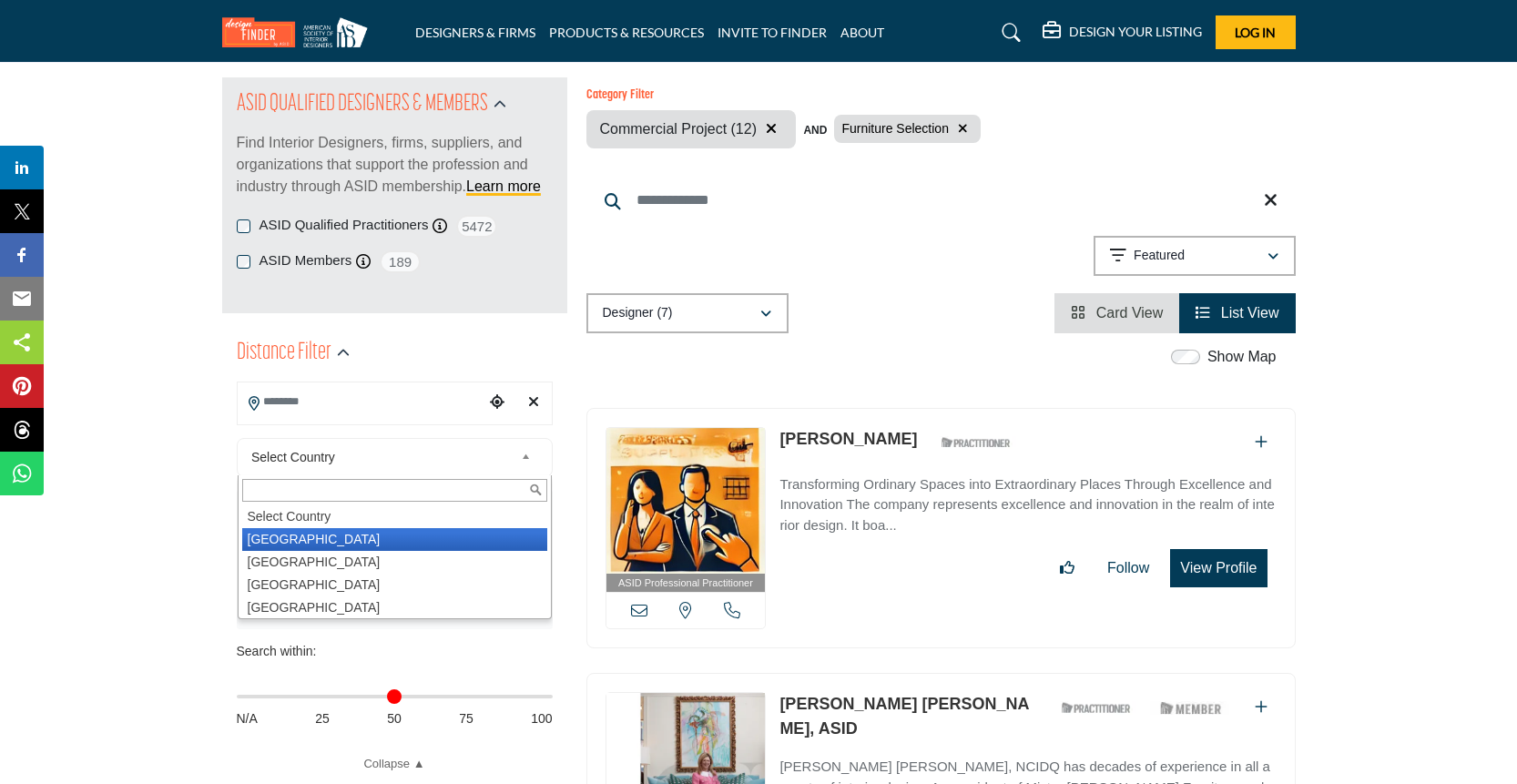
click at [305, 539] on li "United States" at bounding box center [395, 539] width 305 height 22
type input "***"
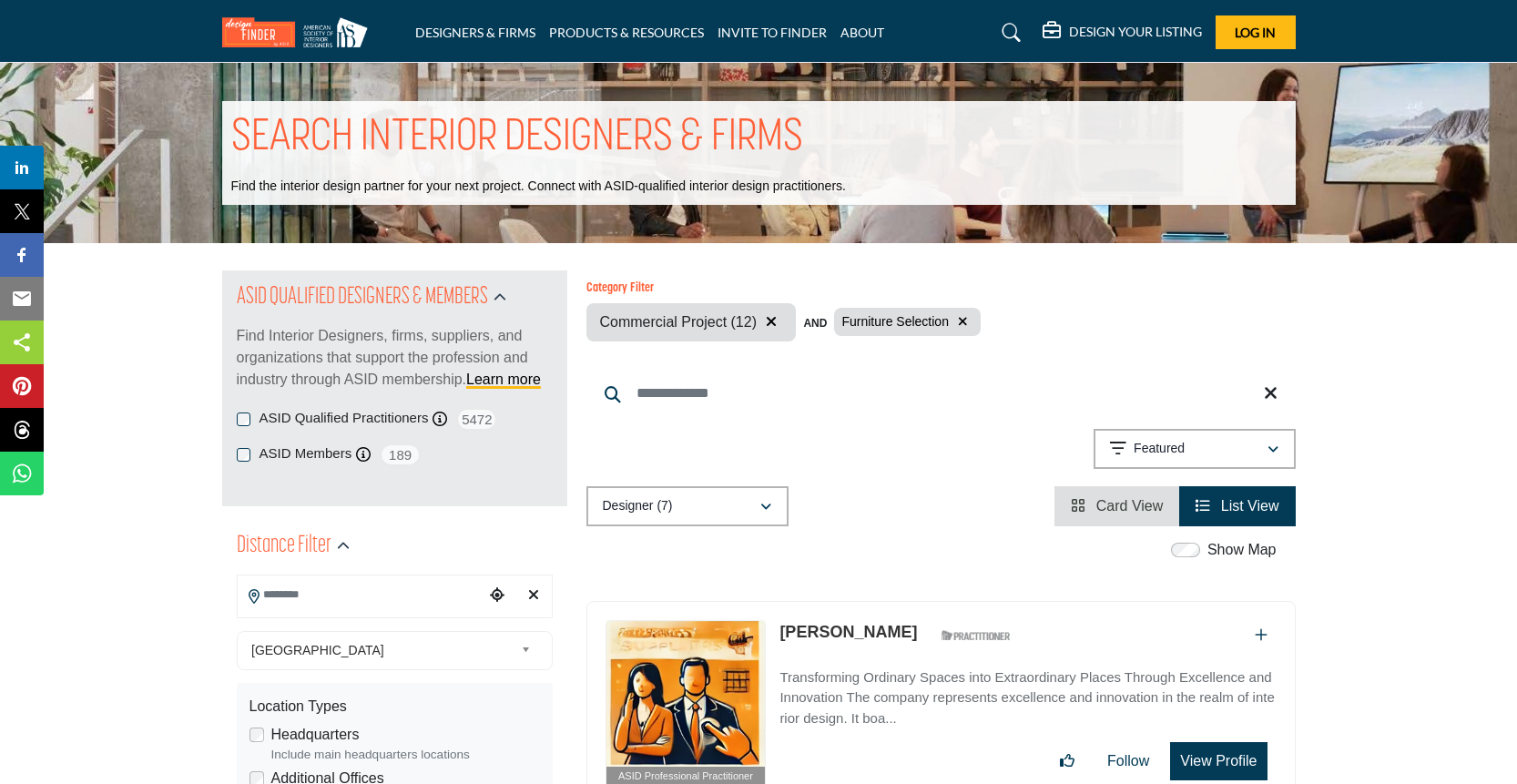
click at [298, 597] on input "Search Location" at bounding box center [360, 595] width 246 height 35
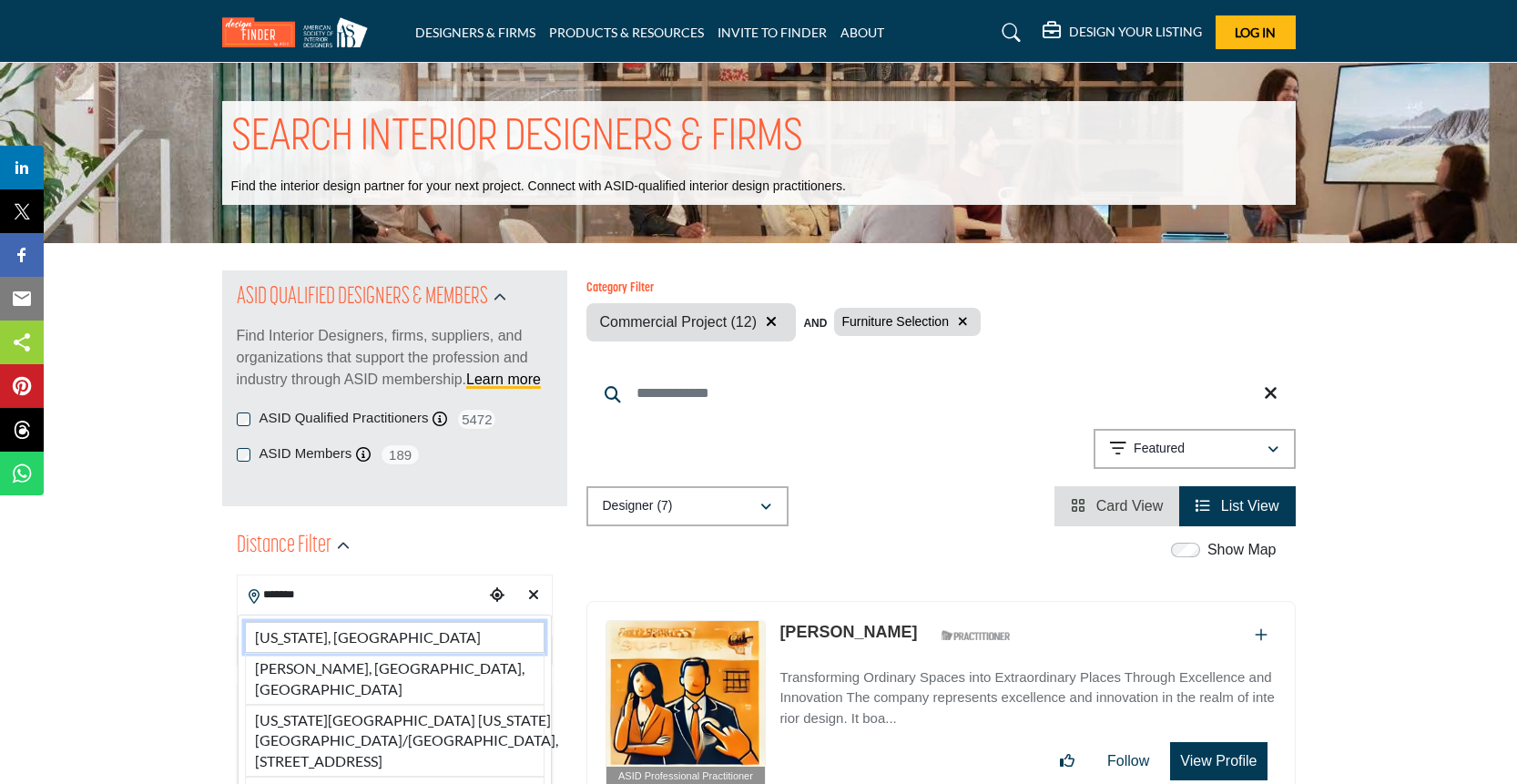
click at [374, 640] on li "Georgia, USA" at bounding box center [395, 637] width 300 height 31
type input "**********"
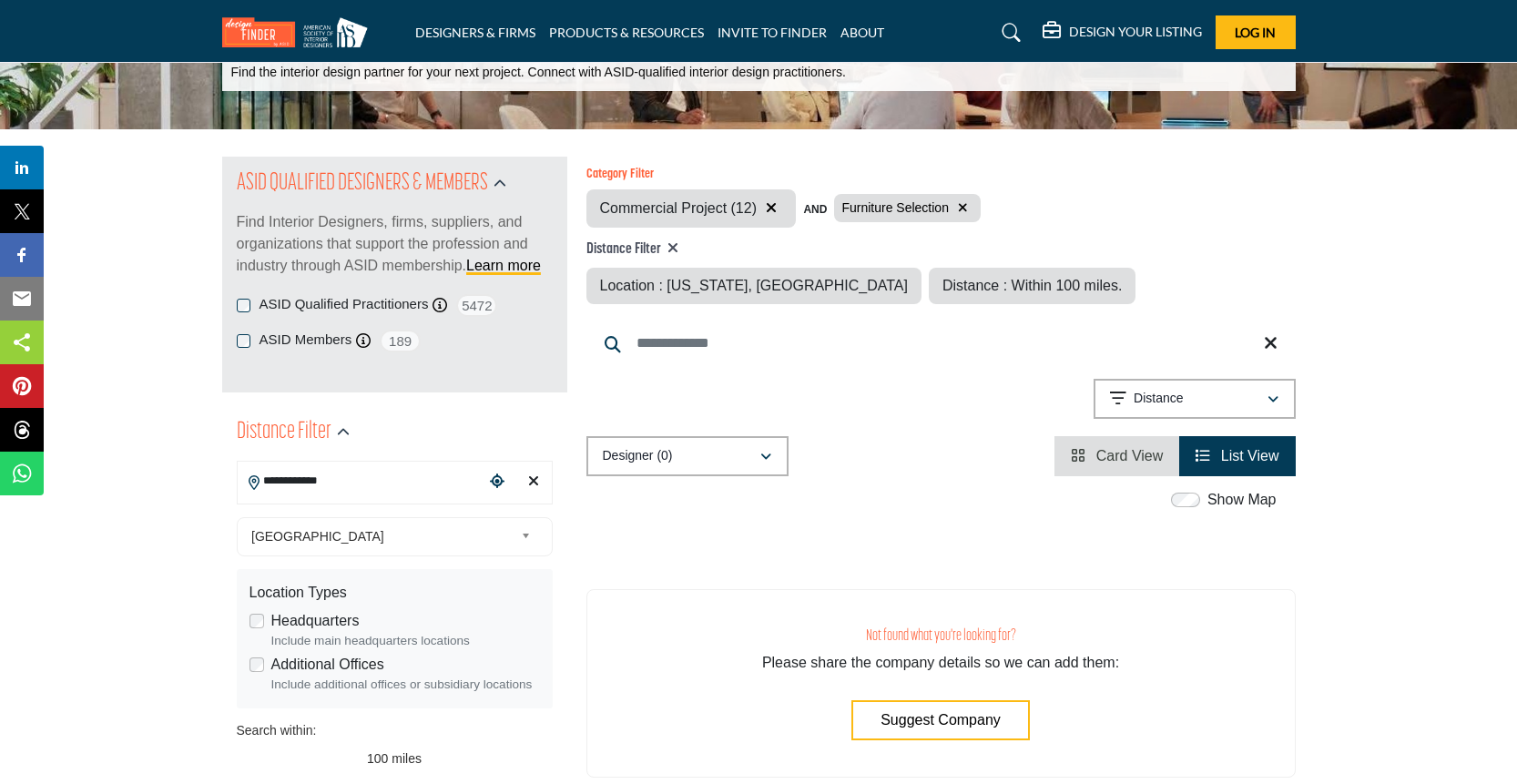
scroll to position [108, 0]
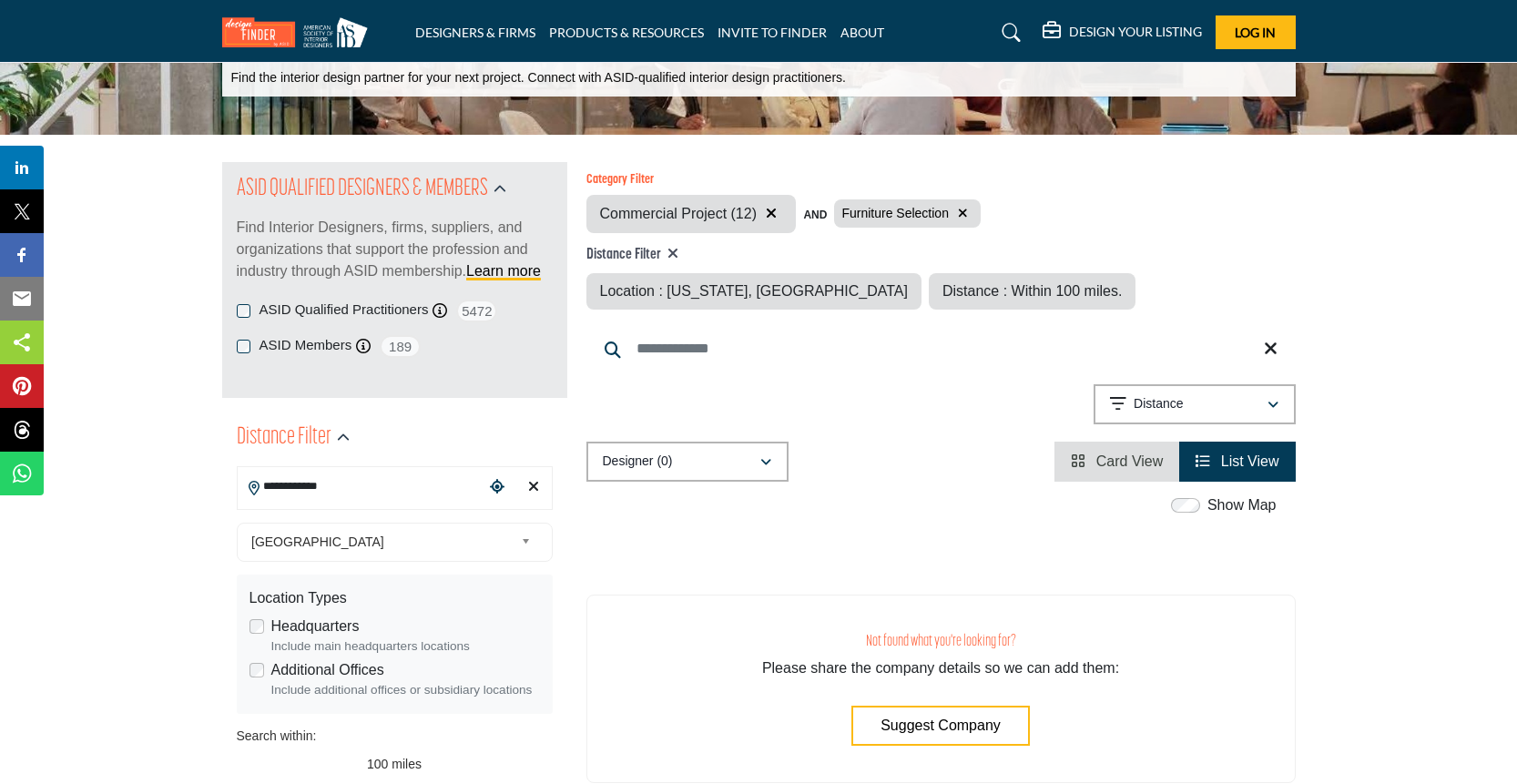
click at [962, 209] on icon "button" at bounding box center [963, 213] width 10 height 13
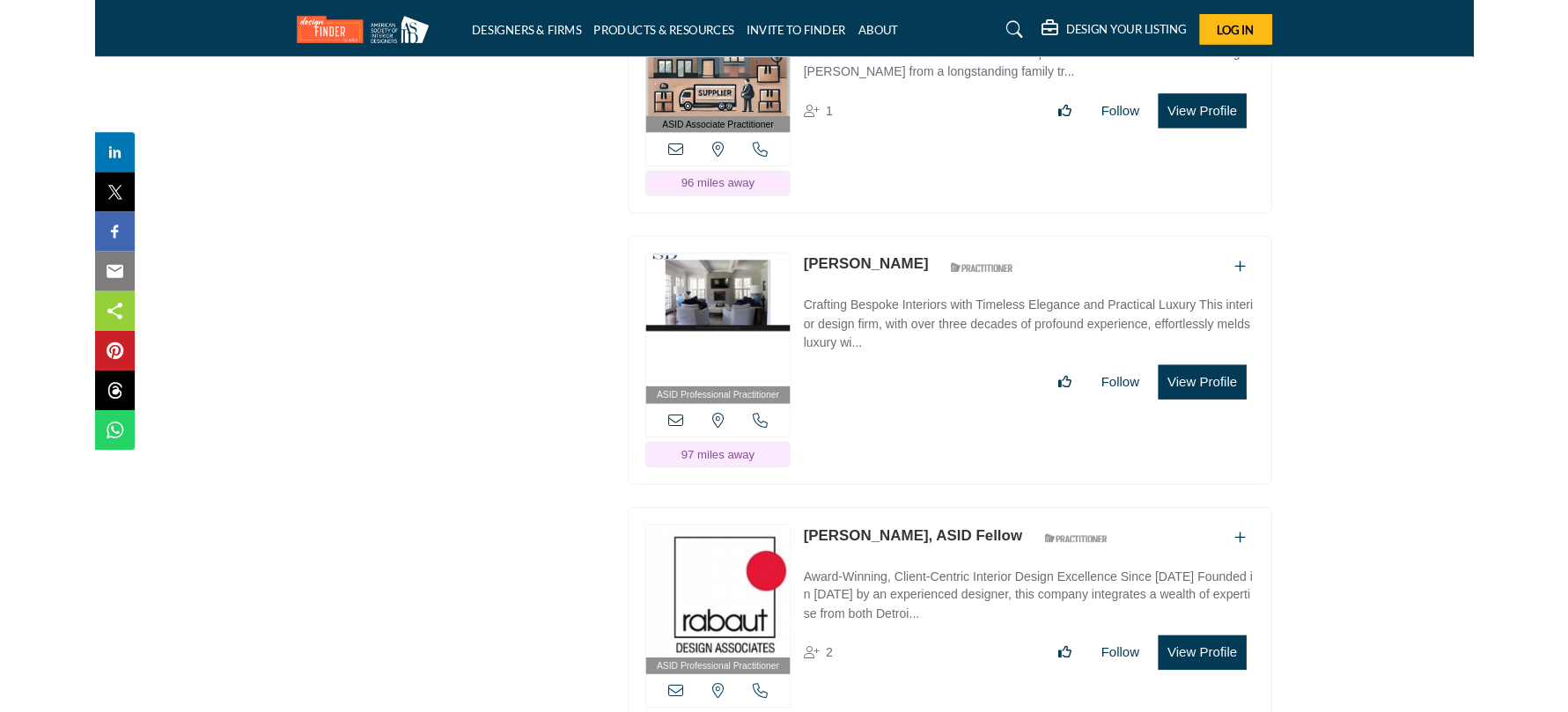
scroll to position [3844, 0]
